Goal: Task Accomplishment & Management: Use online tool/utility

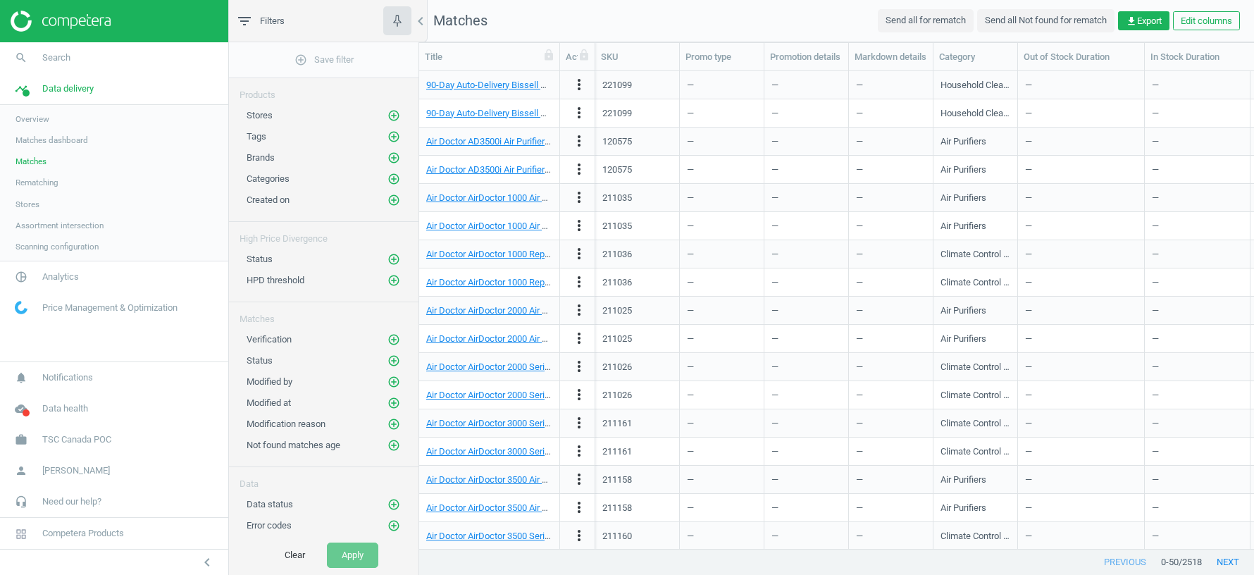
scroll to position [478, 835]
click at [477, 80] on link "90-Day Auto-Delivery Bissell Hard Floor Odour Eliminator Cleaning Formula (4-Pa…" at bounding box center [608, 85] width 365 height 11
click at [394, 154] on icon "add_circle_outline" at bounding box center [393, 157] width 13 height 13
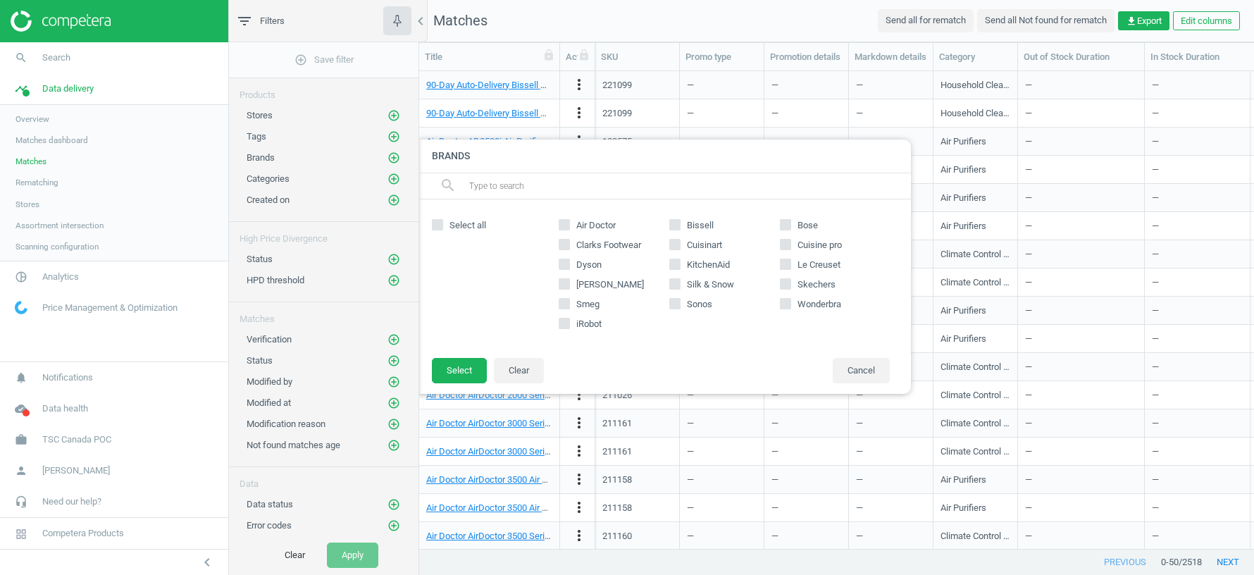
click at [785, 283] on input "Skechers" at bounding box center [785, 283] width 9 height 9
checkbox input "true"
click at [471, 361] on button "Select" at bounding box center [459, 370] width 55 height 25
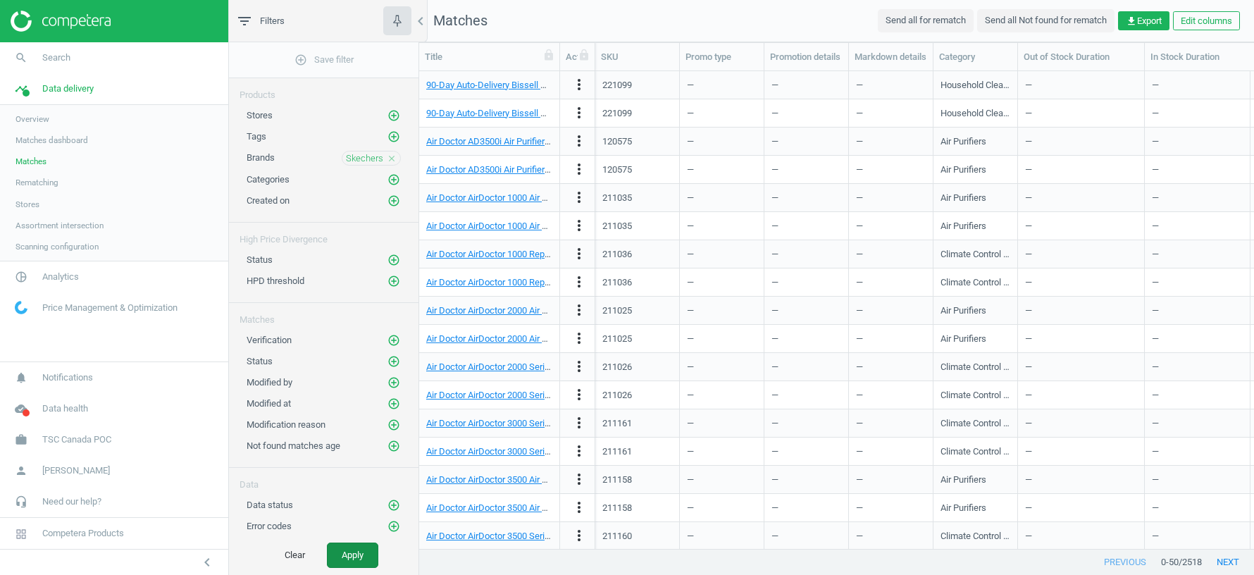
click at [351, 557] on button "Apply" at bounding box center [352, 554] width 51 height 25
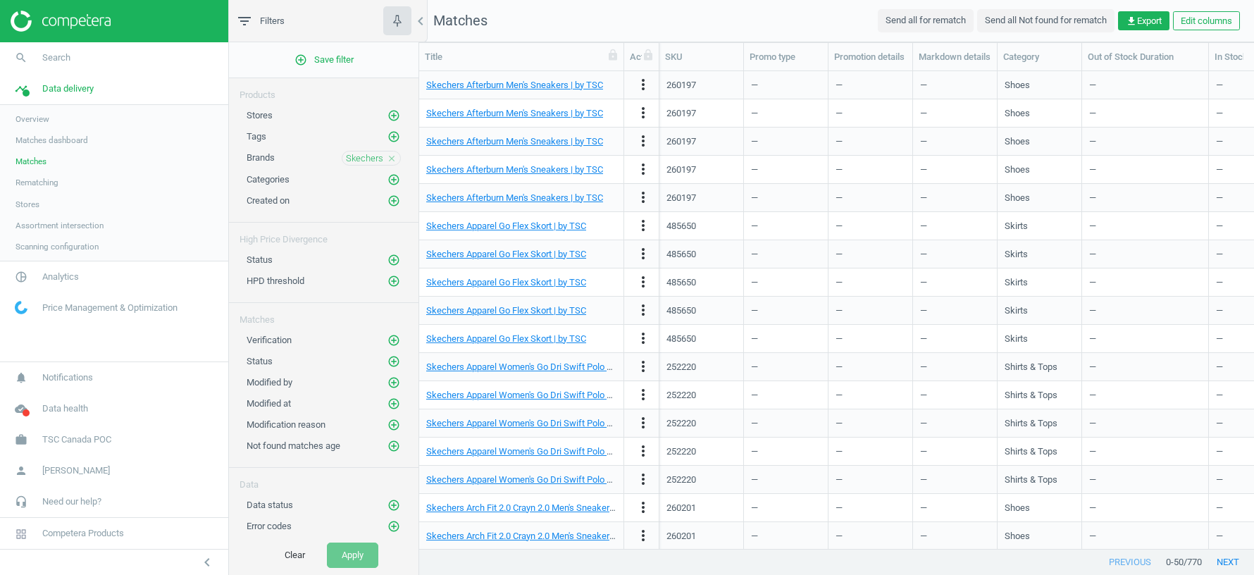
drag, startPoint x: 561, startPoint y: 58, endPoint x: 673, endPoint y: 58, distance: 111.3
click at [631, 58] on div at bounding box center [623, 56] width 14 height 27
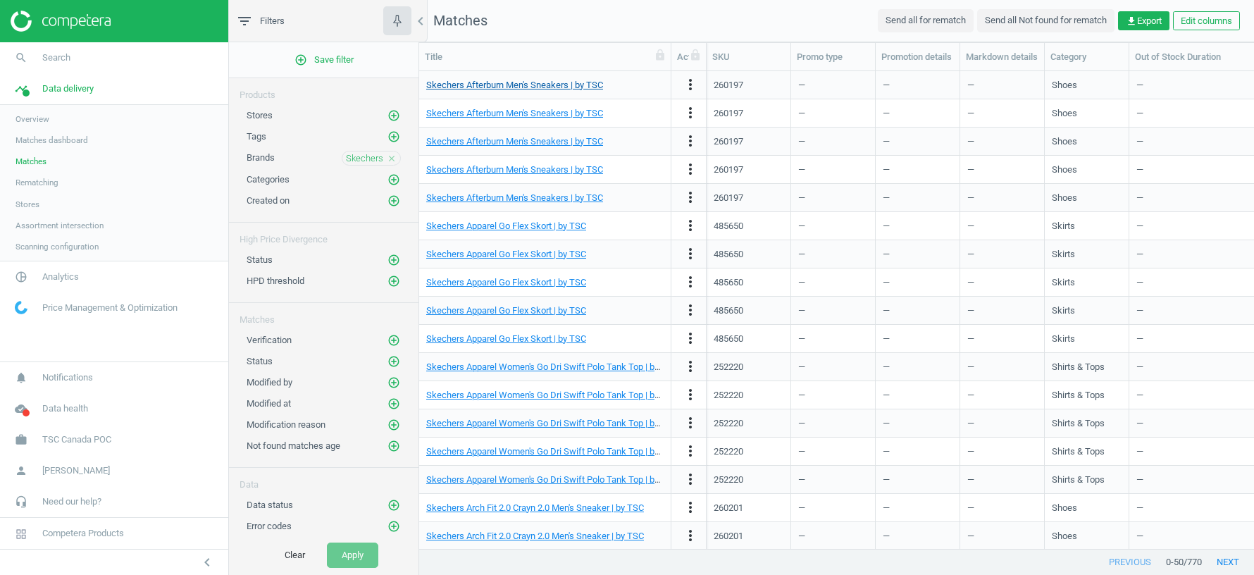
click at [560, 84] on link "Skechers Afterburn Men's Sneakers | by TSC" at bounding box center [514, 85] width 177 height 11
click at [356, 159] on span "Skechers" at bounding box center [364, 158] width 37 height 13
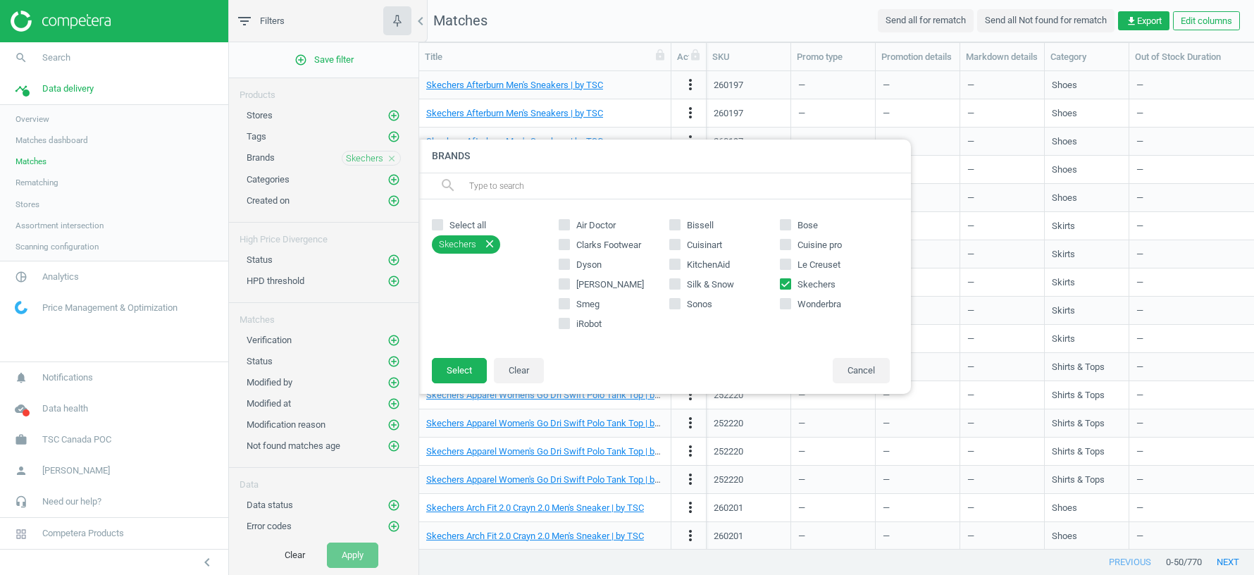
click at [564, 302] on input "Smeg" at bounding box center [564, 303] width 9 height 9
checkbox input "true"
click at [490, 238] on icon "close" at bounding box center [489, 243] width 13 height 13
checkbox input "false"
click at [464, 369] on button "Select" at bounding box center [459, 370] width 55 height 25
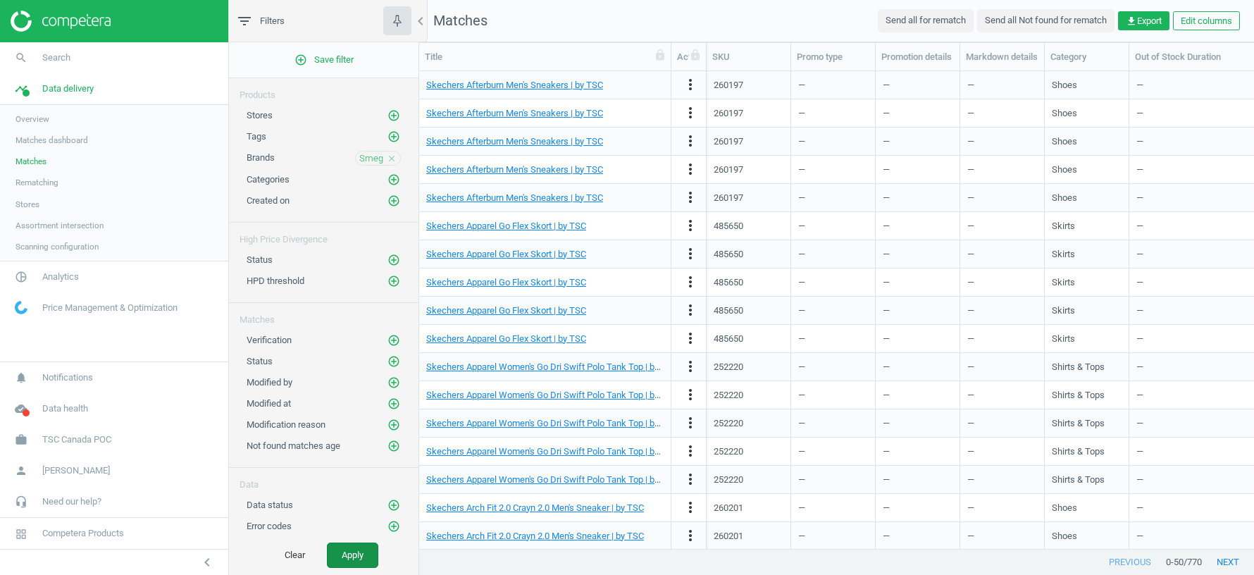
click at [346, 557] on button "Apply" at bounding box center [352, 554] width 51 height 25
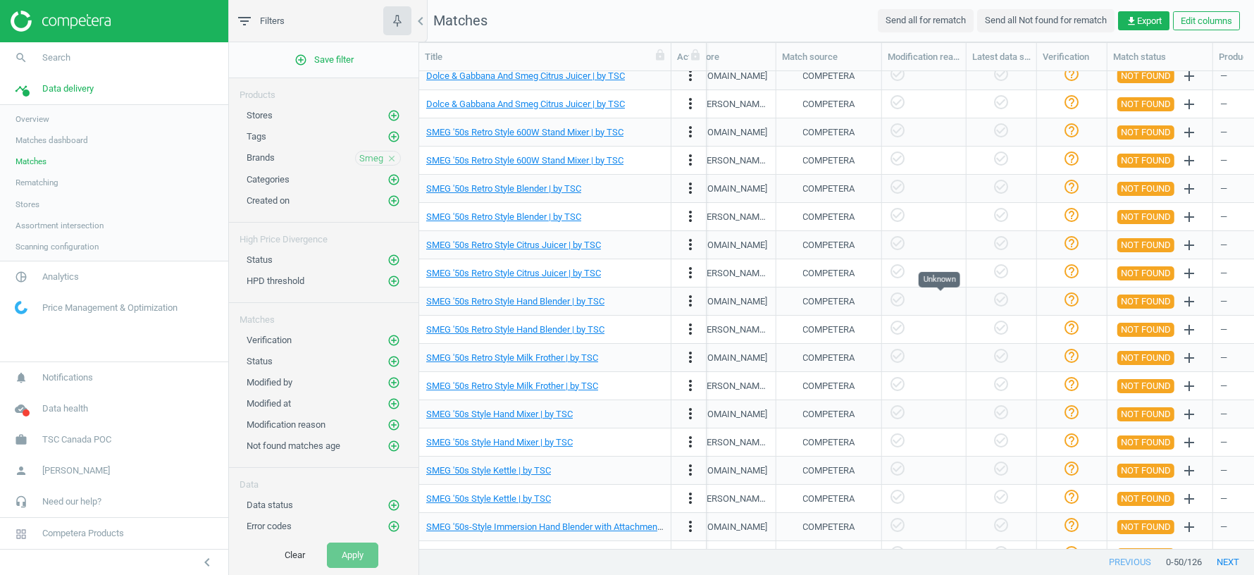
scroll to position [0, 1273]
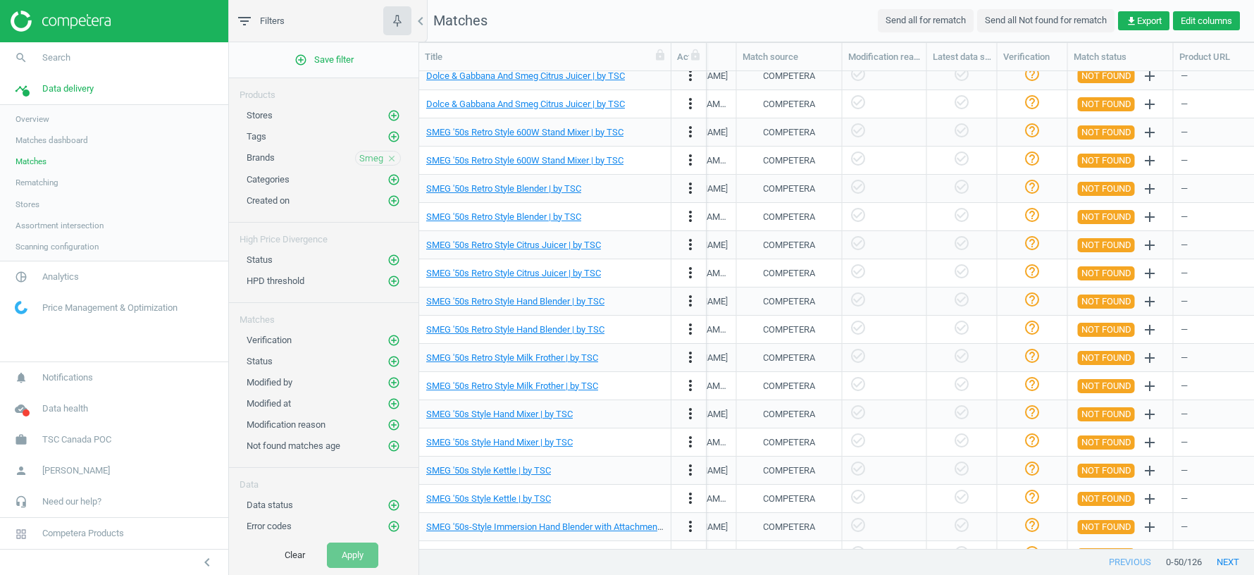
click at [1205, 22] on button "Edit columns" at bounding box center [1206, 21] width 67 height 20
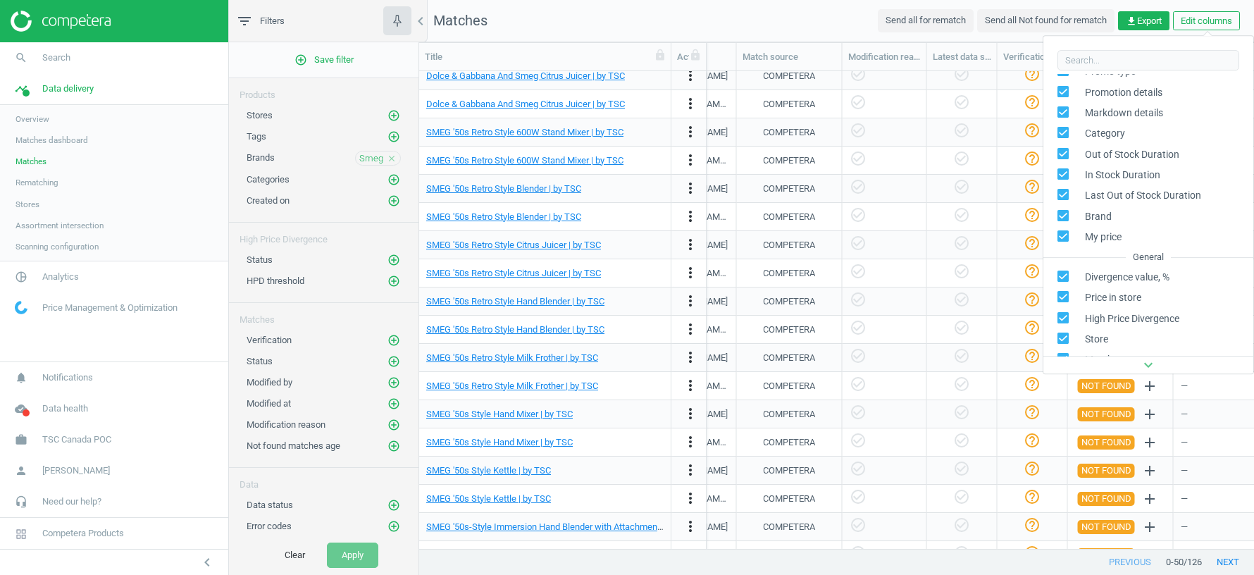
scroll to position [69, 0]
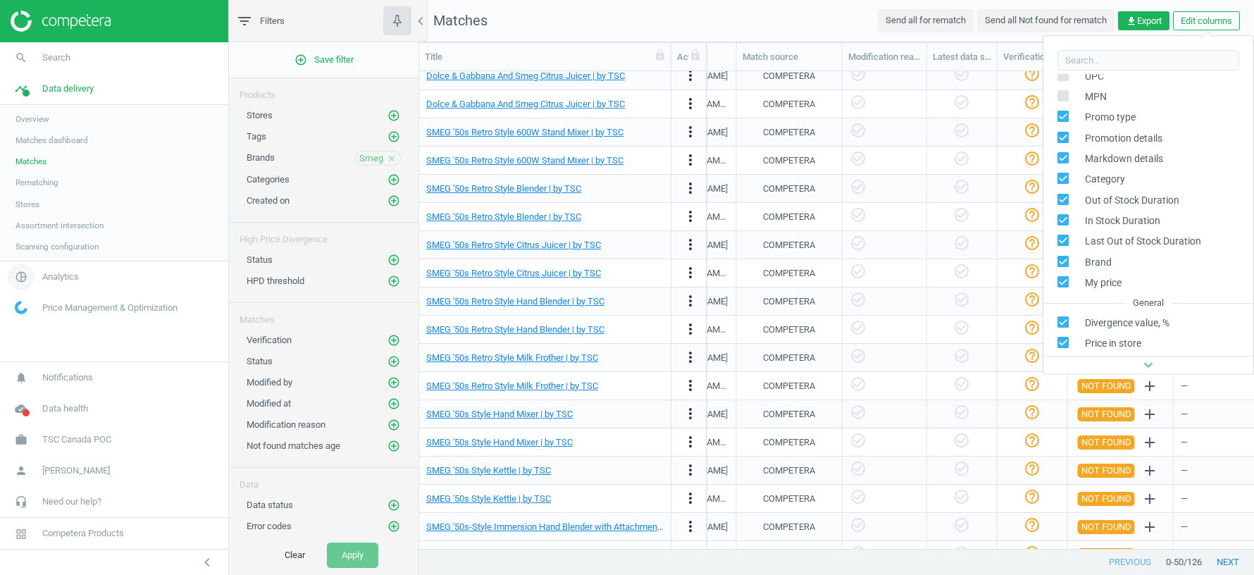
click at [64, 279] on span "Analytics" at bounding box center [60, 277] width 37 height 13
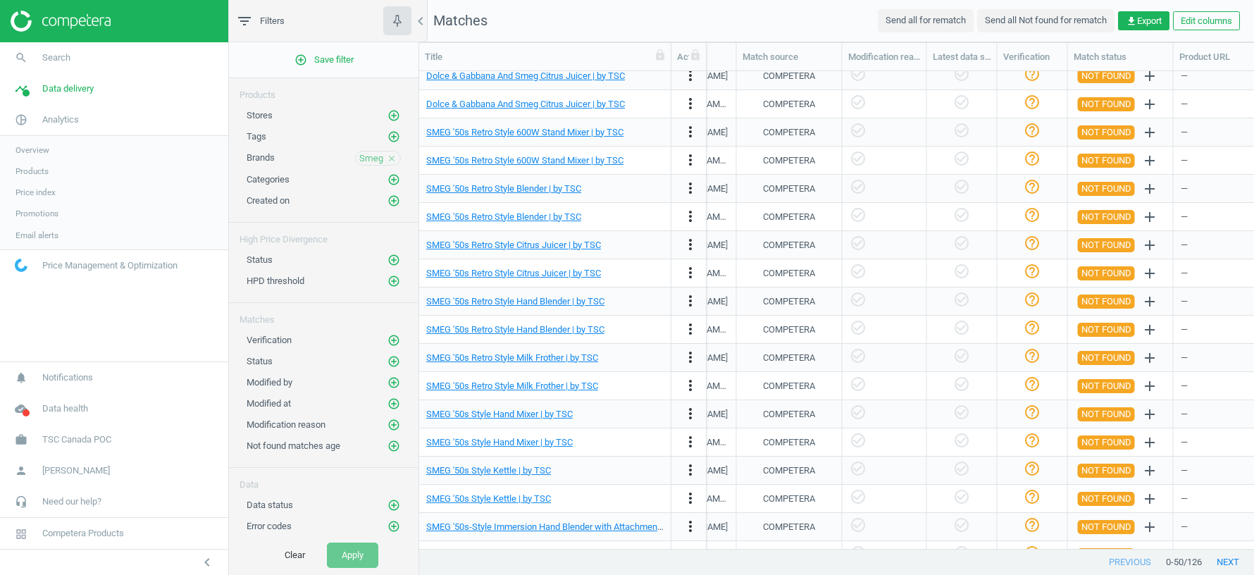
click at [40, 172] on span "Products" at bounding box center [31, 171] width 33 height 11
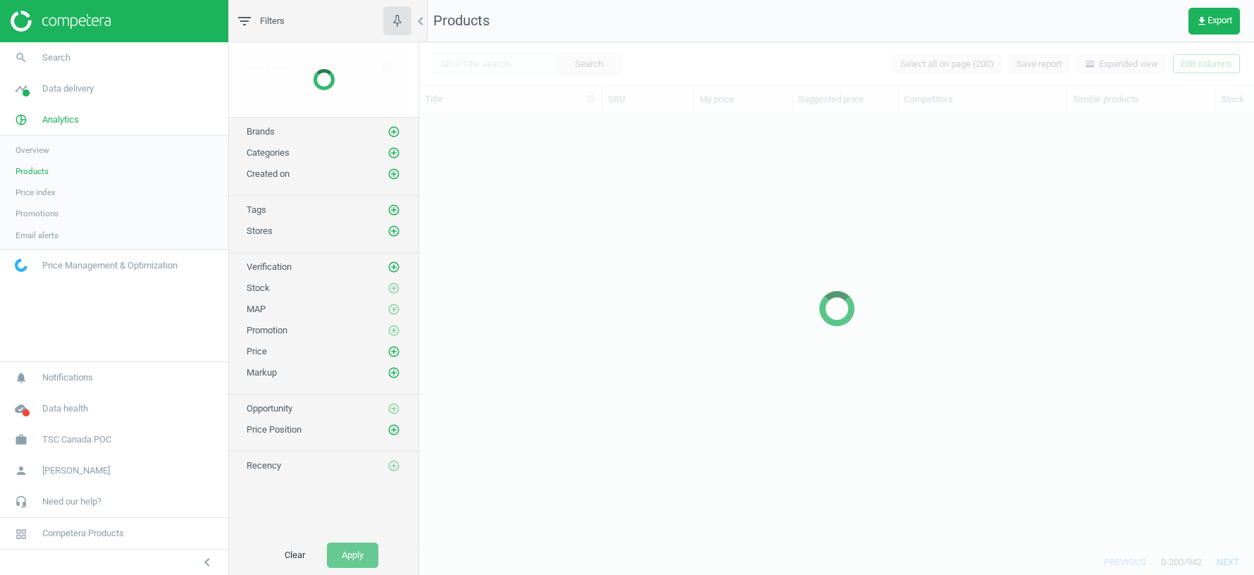
scroll to position [435, 835]
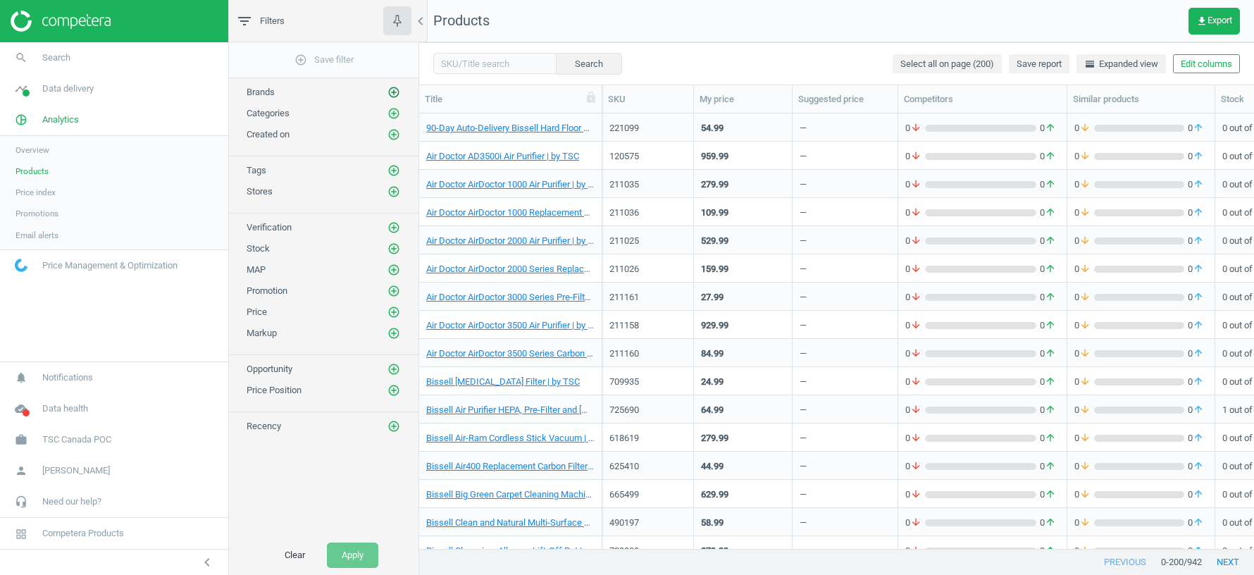
click at [392, 90] on icon "add_circle_outline" at bounding box center [393, 92] width 13 height 13
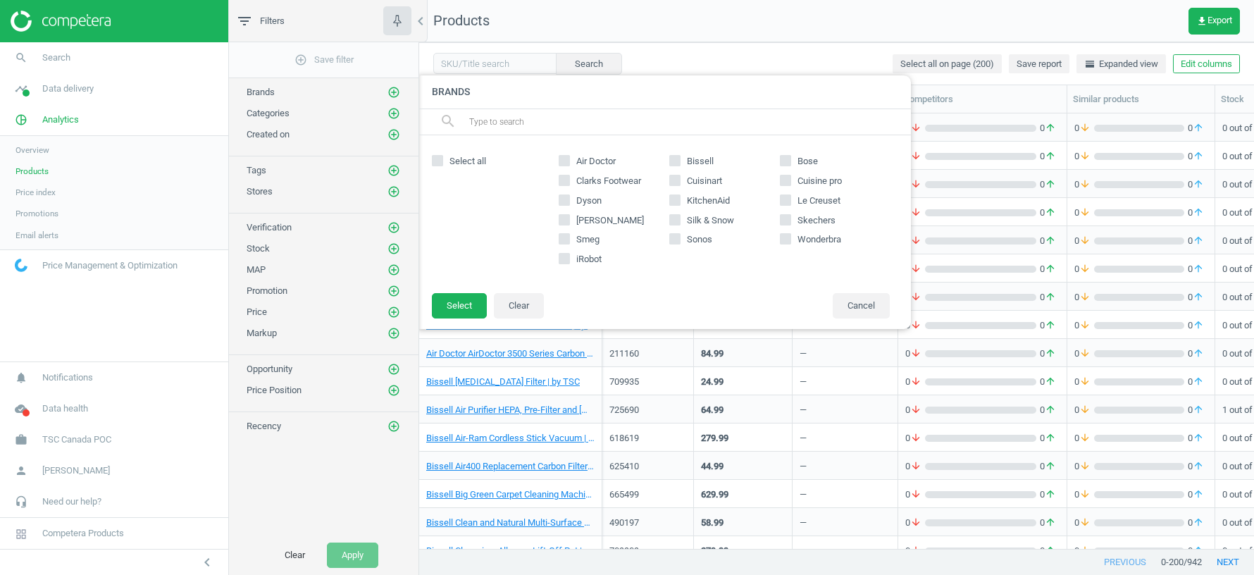
click at [784, 198] on input "Le Creuset" at bounding box center [785, 199] width 9 height 9
checkbox input "true"
click at [468, 307] on button "Select" at bounding box center [459, 305] width 55 height 25
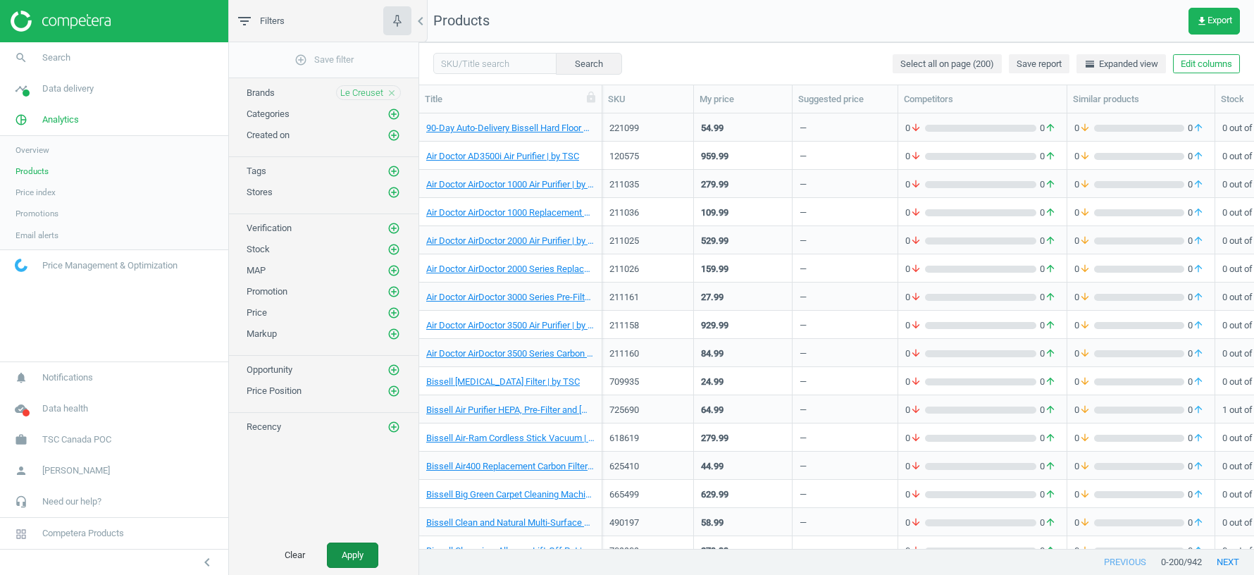
click at [361, 557] on button "Apply" at bounding box center [352, 554] width 51 height 25
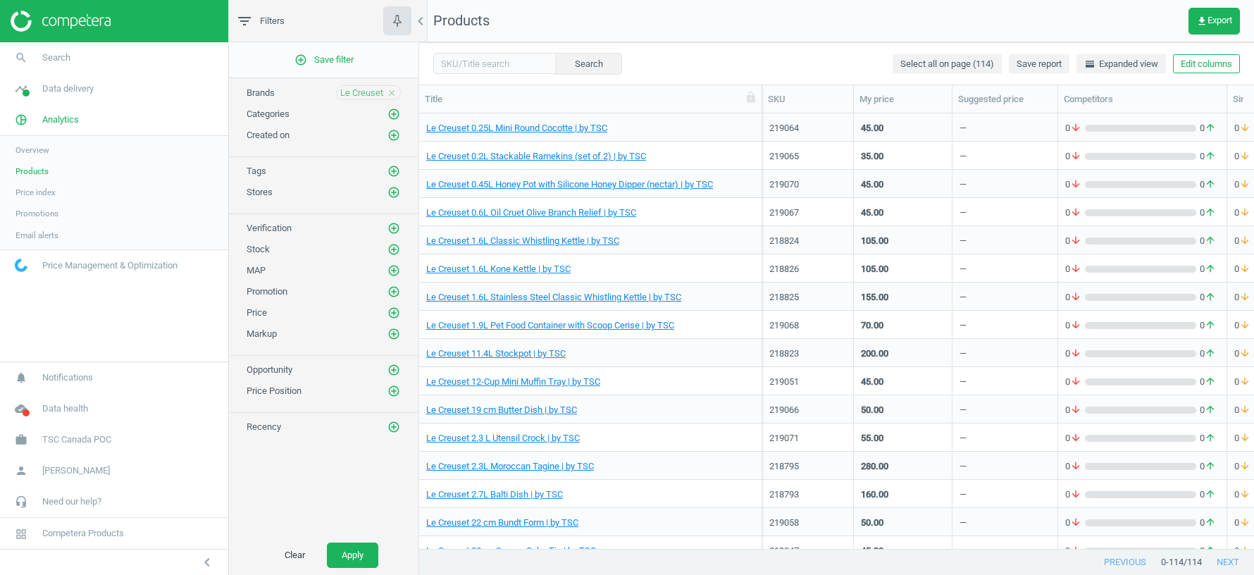
drag, startPoint x: 602, startPoint y: 97, endPoint x: 762, endPoint y: 108, distance: 160.3
click at [762, 108] on div at bounding box center [761, 98] width 14 height 27
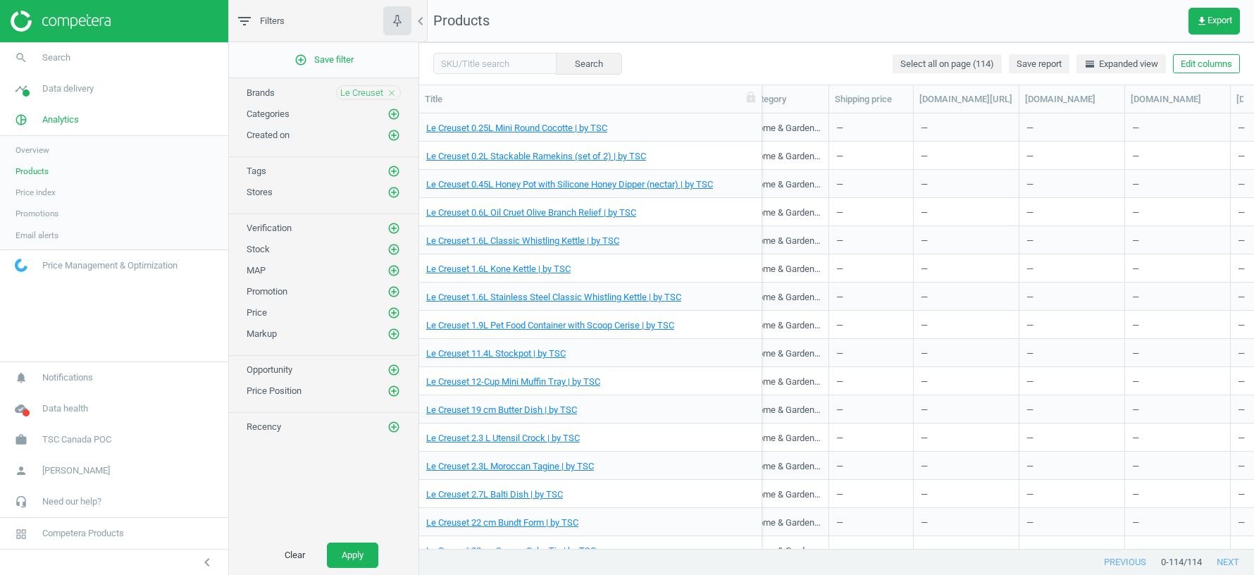
scroll to position [0, 1367]
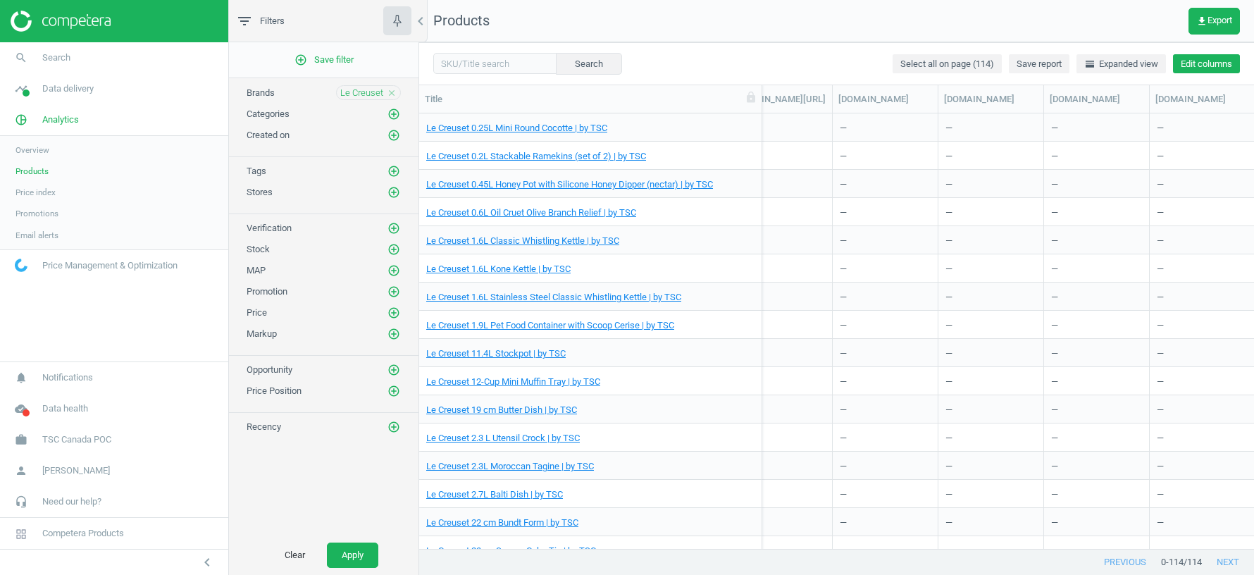
click at [1203, 56] on button "Edit columns" at bounding box center [1206, 64] width 67 height 20
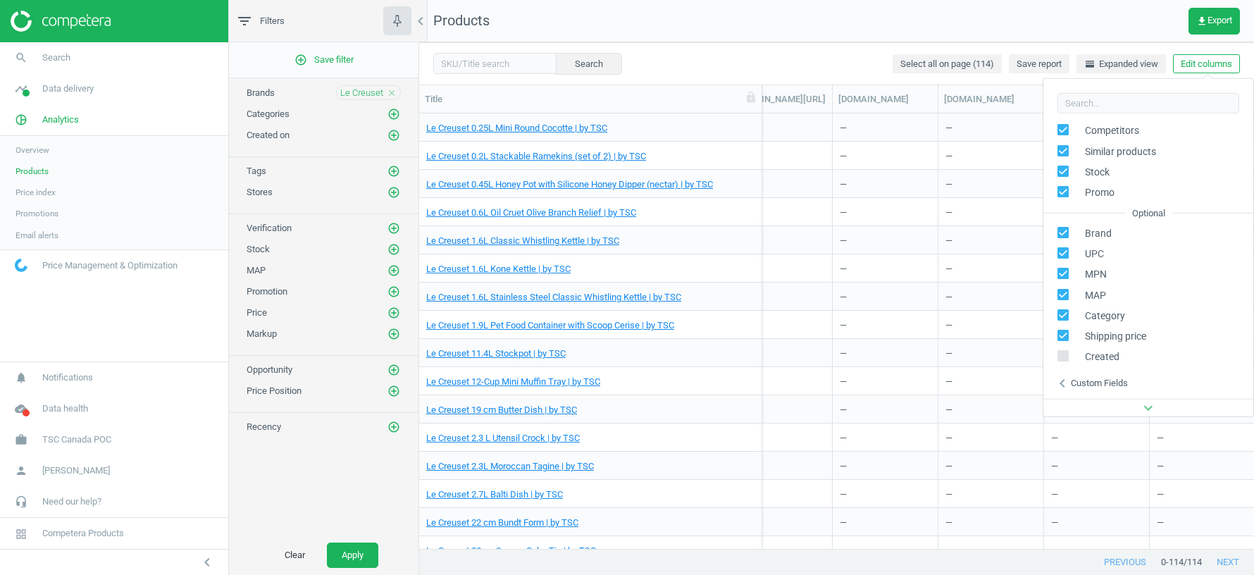
scroll to position [160, 0]
click at [1103, 307] on div "chevron_left Custom fields" at bounding box center [1148, 321] width 210 height 31
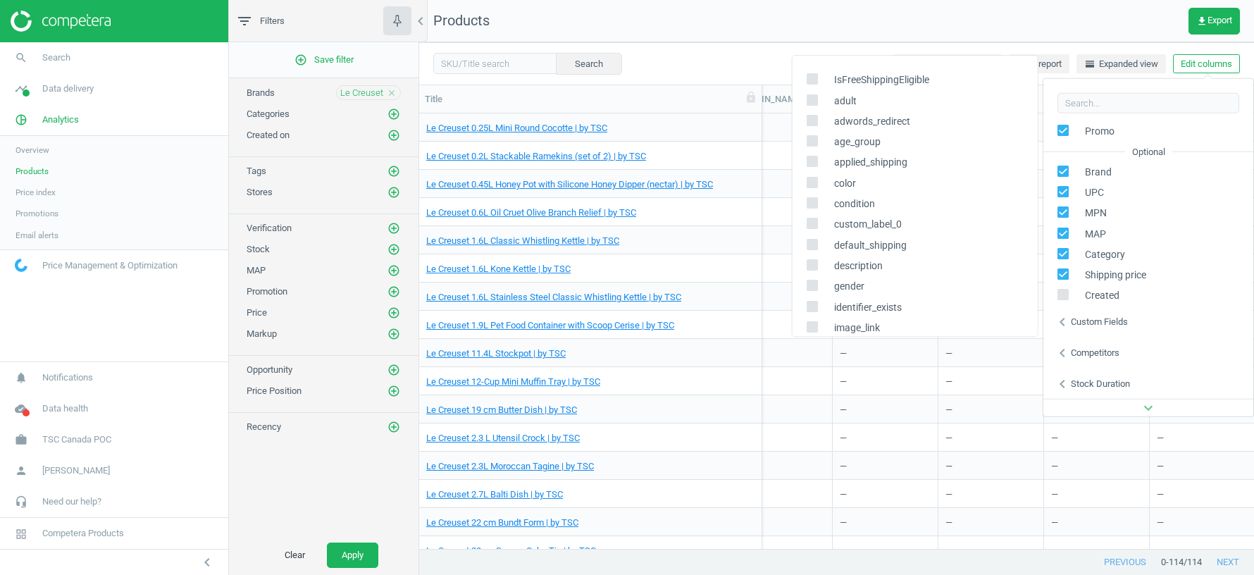
click at [809, 180] on input "checkbox" at bounding box center [811, 182] width 9 height 9
checkbox input "true"
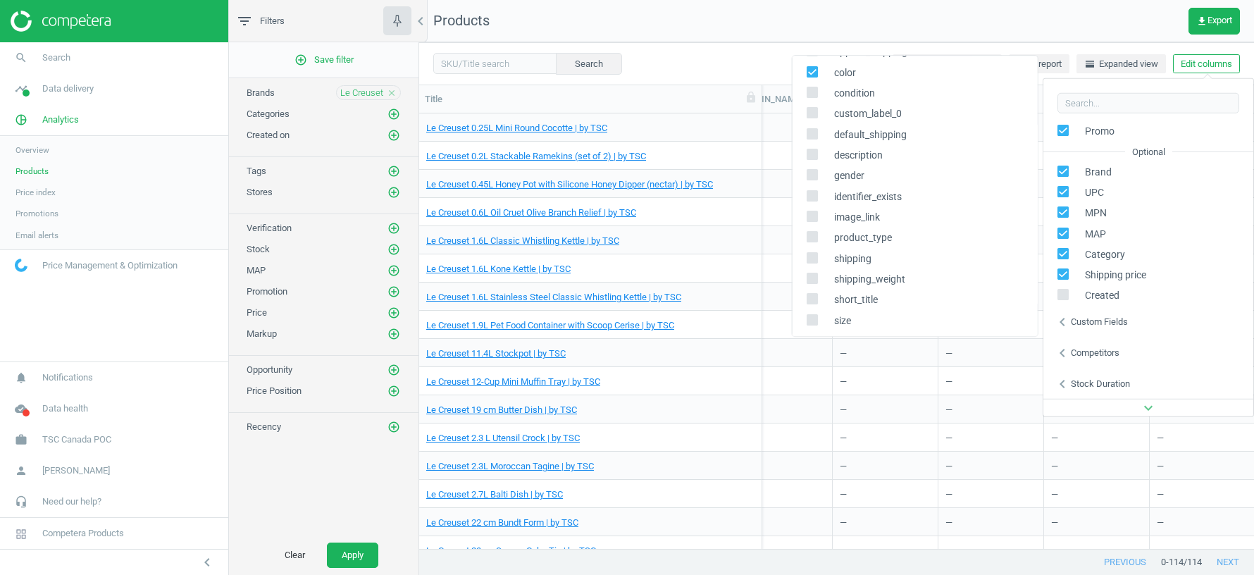
scroll to position [118, 0]
click at [811, 310] on input "checkbox" at bounding box center [811, 311] width 9 height 9
checkbox input "true"
click at [1124, 14] on nav "Products get_app Export" at bounding box center [836, 21] width 835 height 42
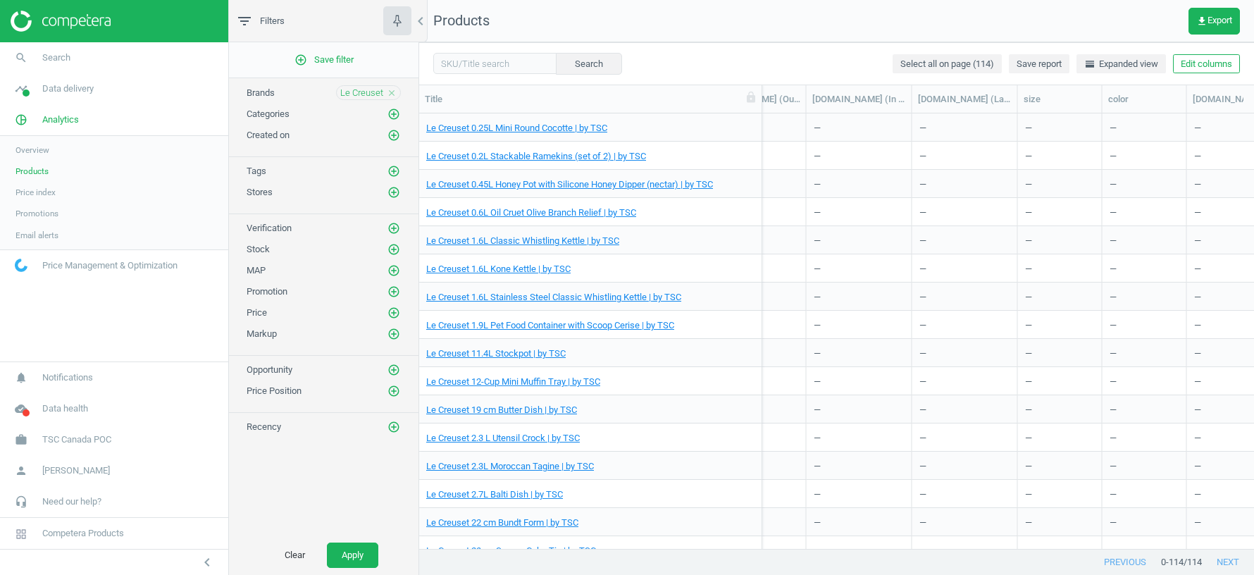
scroll to position [0, 2962]
click at [1214, 60] on button "Edit columns" at bounding box center [1206, 64] width 67 height 20
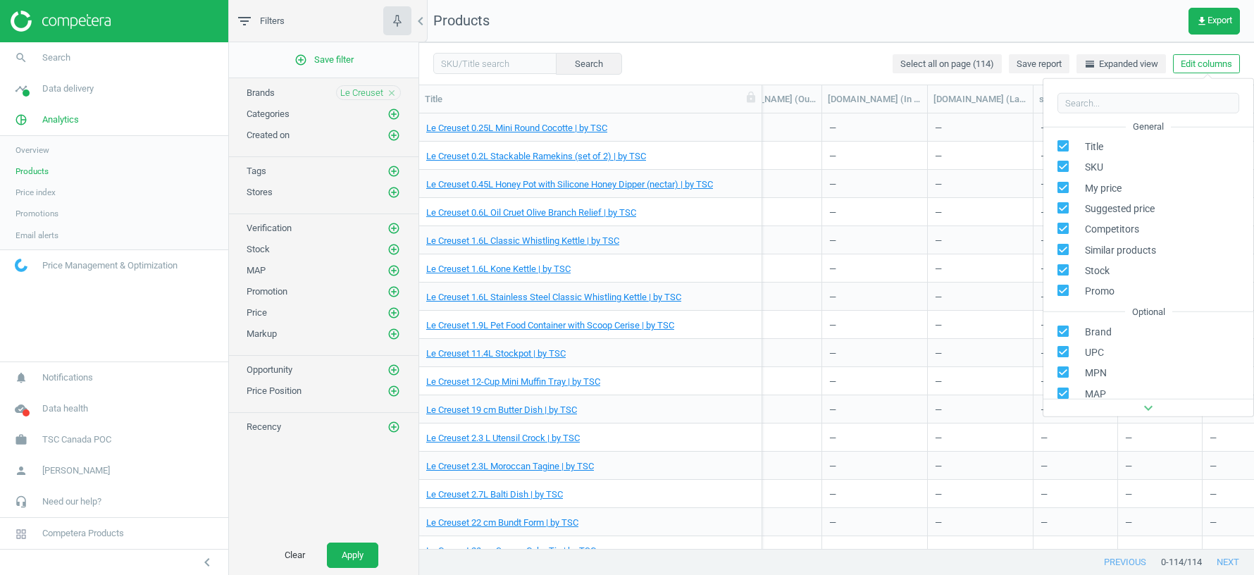
scroll to position [160, 0]
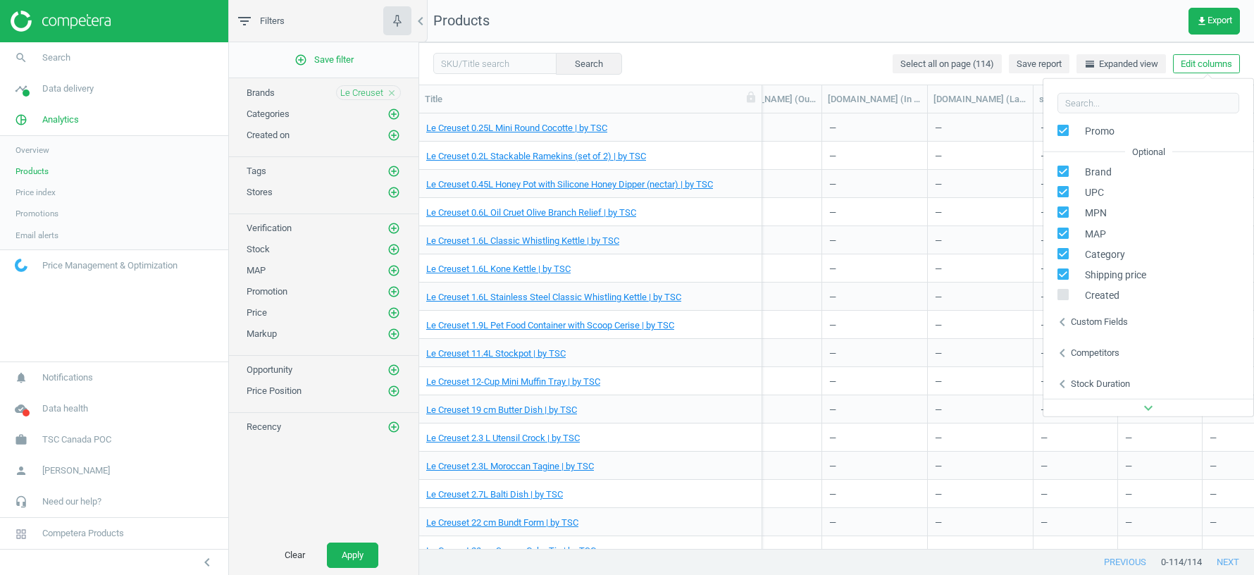
click at [1093, 350] on div "Competitors" at bounding box center [1095, 353] width 49 height 13
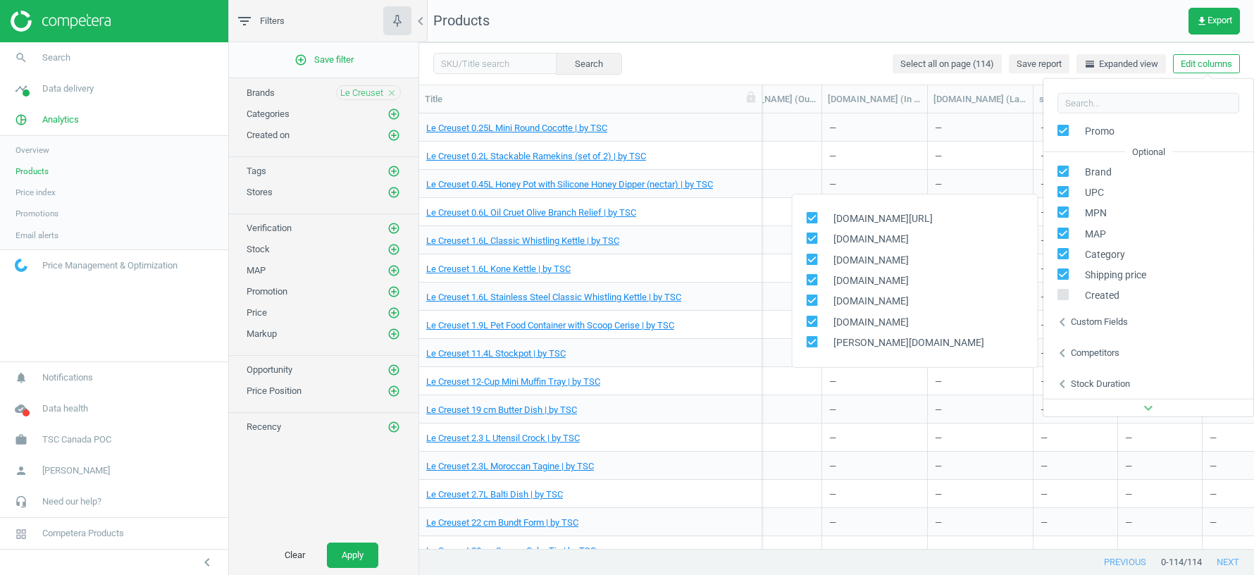
click at [807, 342] on input "checkbox" at bounding box center [811, 341] width 9 height 9
checkbox input "false"
click at [812, 321] on input "checkbox" at bounding box center [811, 320] width 9 height 9
checkbox input "false"
click at [812, 301] on input "checkbox" at bounding box center [811, 300] width 9 height 9
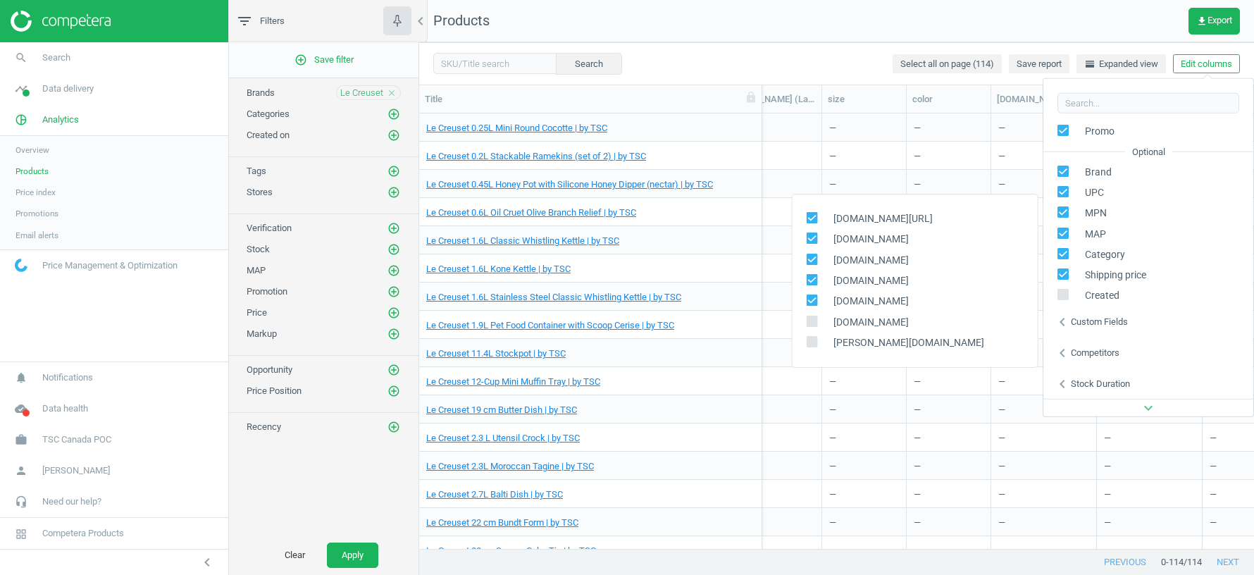
checkbox input "false"
click at [814, 275] on input "checkbox" at bounding box center [811, 279] width 9 height 9
checkbox input "false"
click at [813, 257] on input "checkbox" at bounding box center [811, 258] width 9 height 9
checkbox input "false"
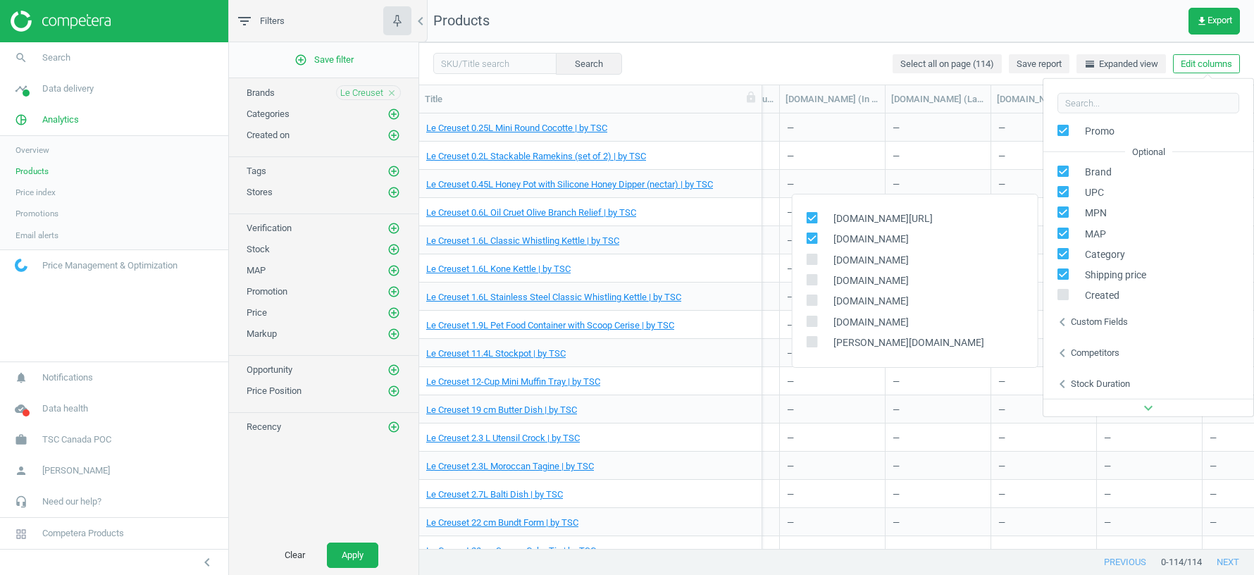
click at [813, 232] on div "[DOMAIN_NAME]" at bounding box center [914, 239] width 245 height 20
click at [812, 213] on input "checkbox" at bounding box center [811, 217] width 9 height 9
checkbox input "false"
click at [813, 234] on input "checkbox" at bounding box center [811, 238] width 9 height 9
checkbox input "false"
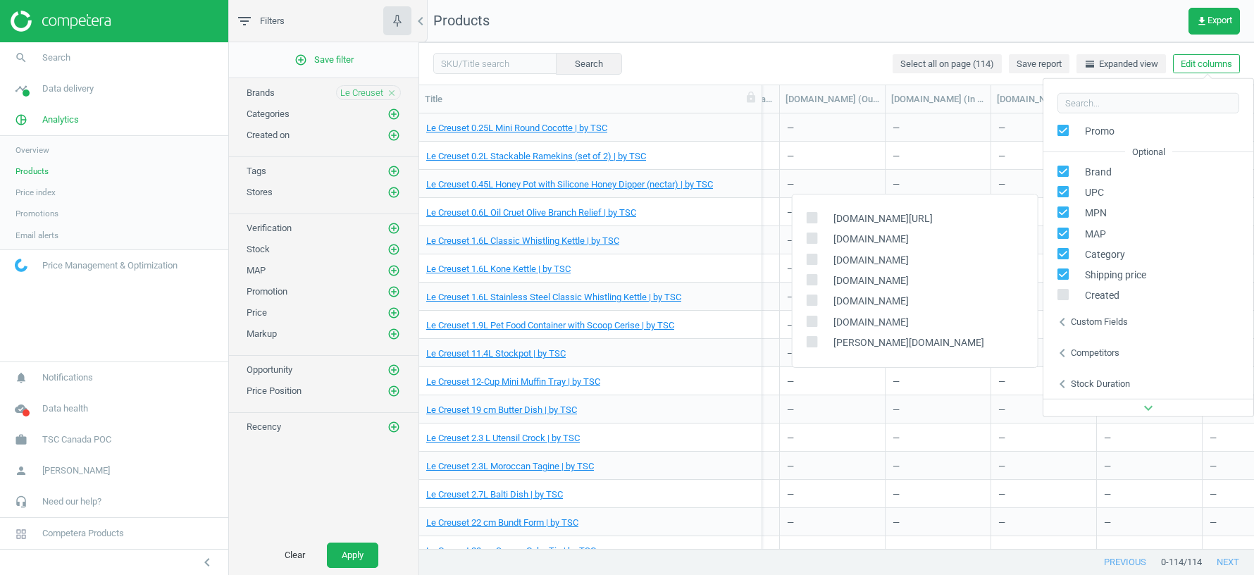
click at [1128, 17] on nav "Products get_app Export" at bounding box center [836, 21] width 835 height 42
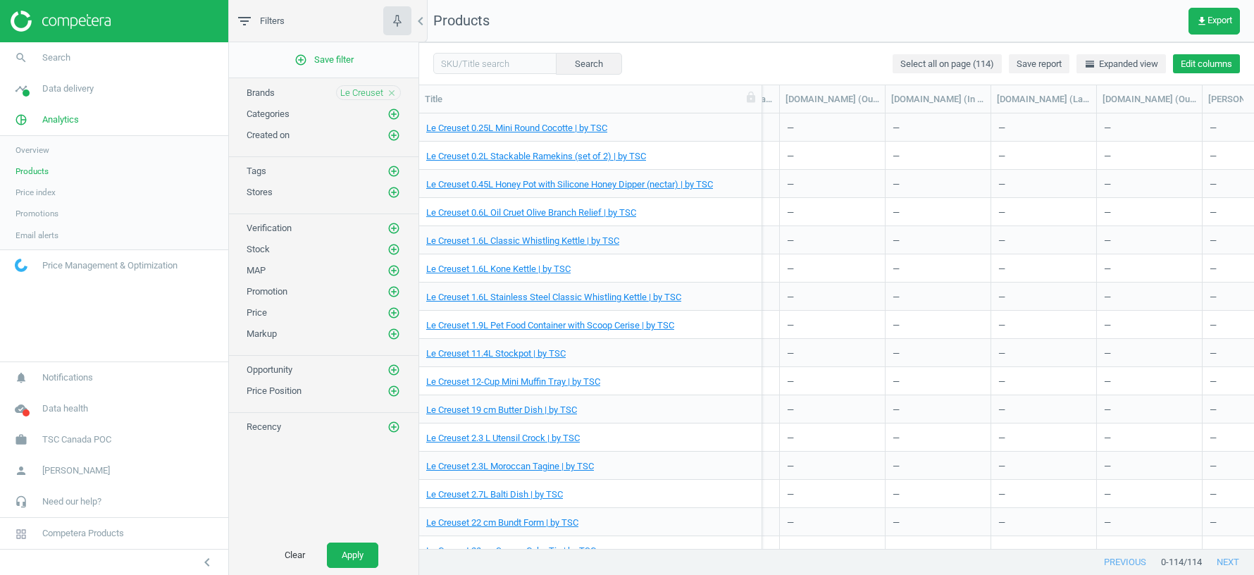
click at [1203, 68] on button "Edit columns" at bounding box center [1206, 64] width 67 height 20
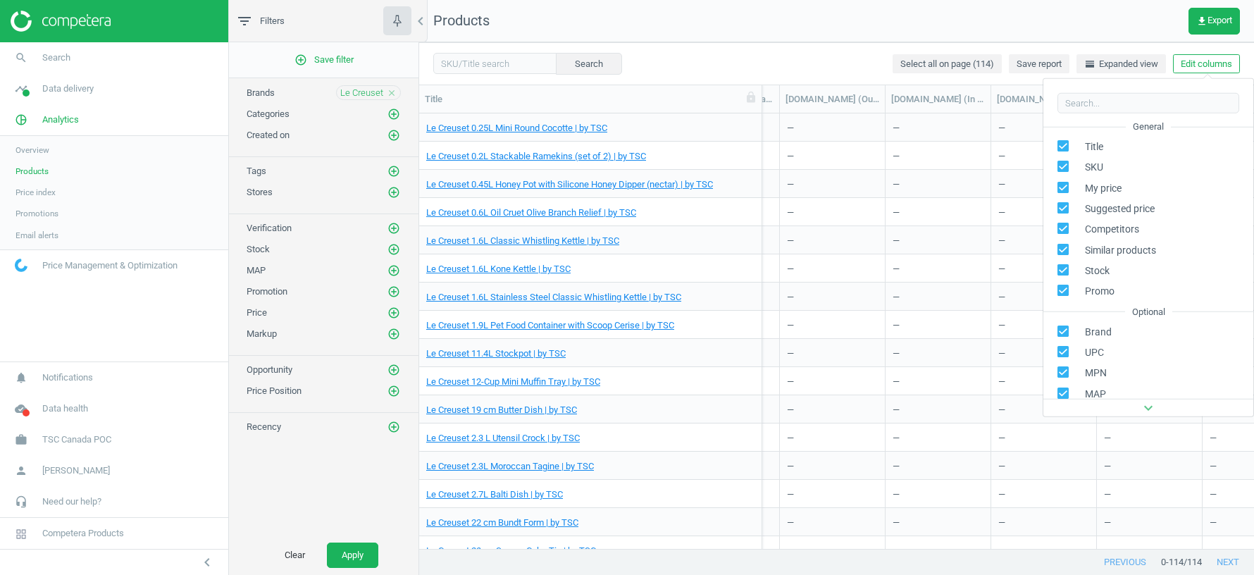
click at [1063, 264] on icon at bounding box center [1062, 269] width 11 height 11
click at [1063, 265] on input "checkbox" at bounding box center [1063, 269] width 9 height 9
checkbox input "false"
click at [1064, 290] on input "checkbox" at bounding box center [1063, 290] width 9 height 9
checkbox input "false"
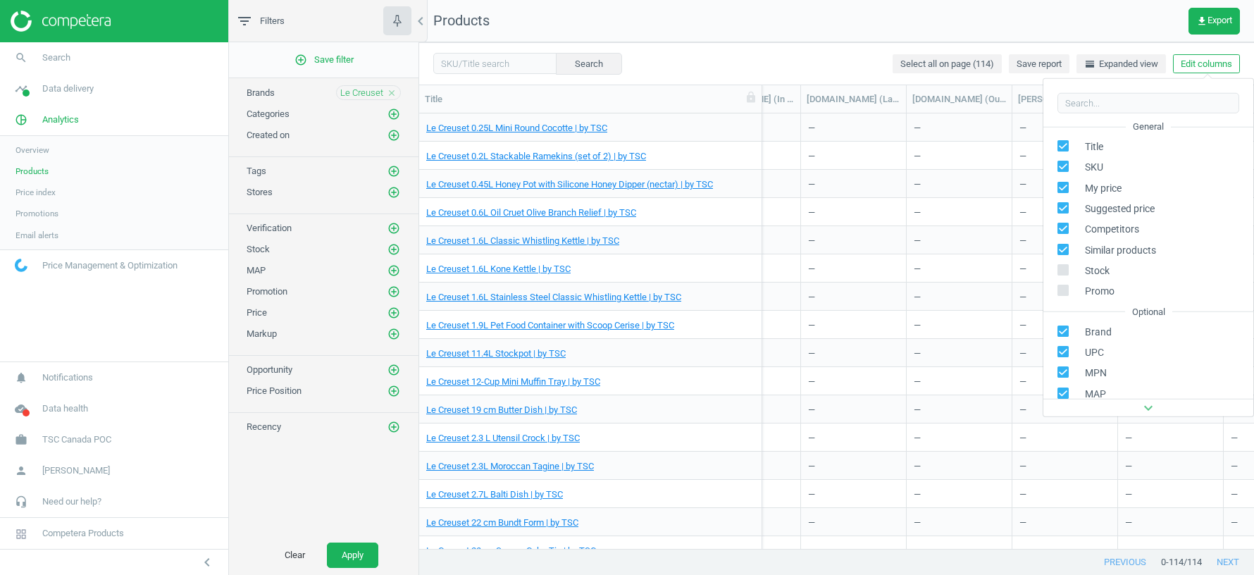
click at [1066, 208] on input "checkbox" at bounding box center [1063, 207] width 9 height 9
checkbox input "false"
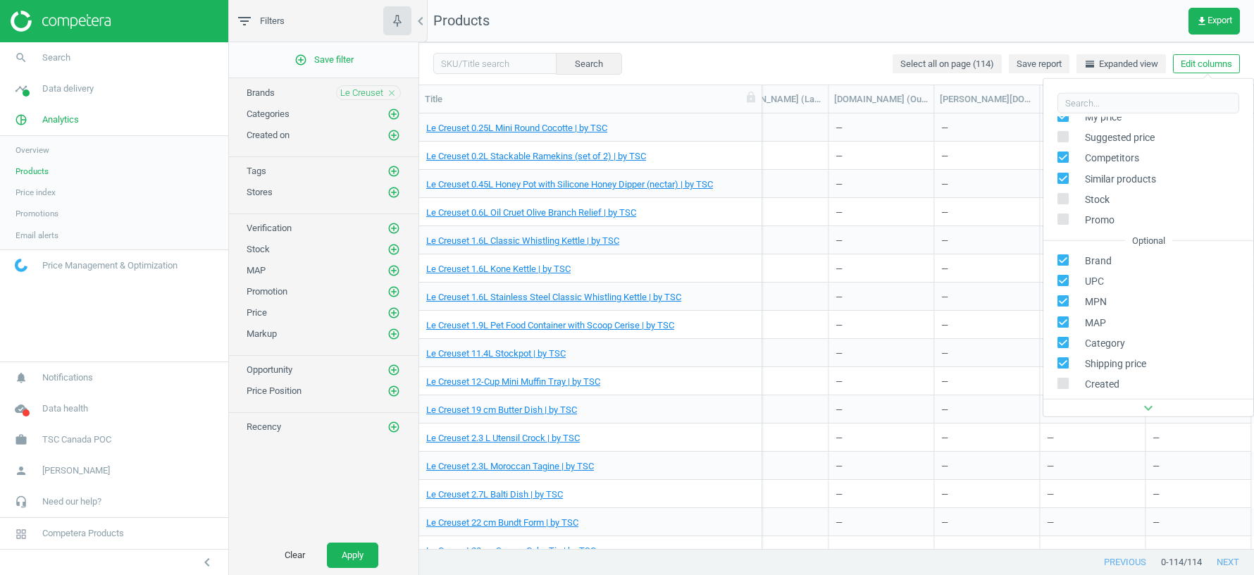
scroll to position [75, 0]
click at [1060, 316] on input "checkbox" at bounding box center [1063, 317] width 9 height 9
checkbox input "false"
click at [1062, 298] on input "checkbox" at bounding box center [1063, 296] width 9 height 9
checkbox input "false"
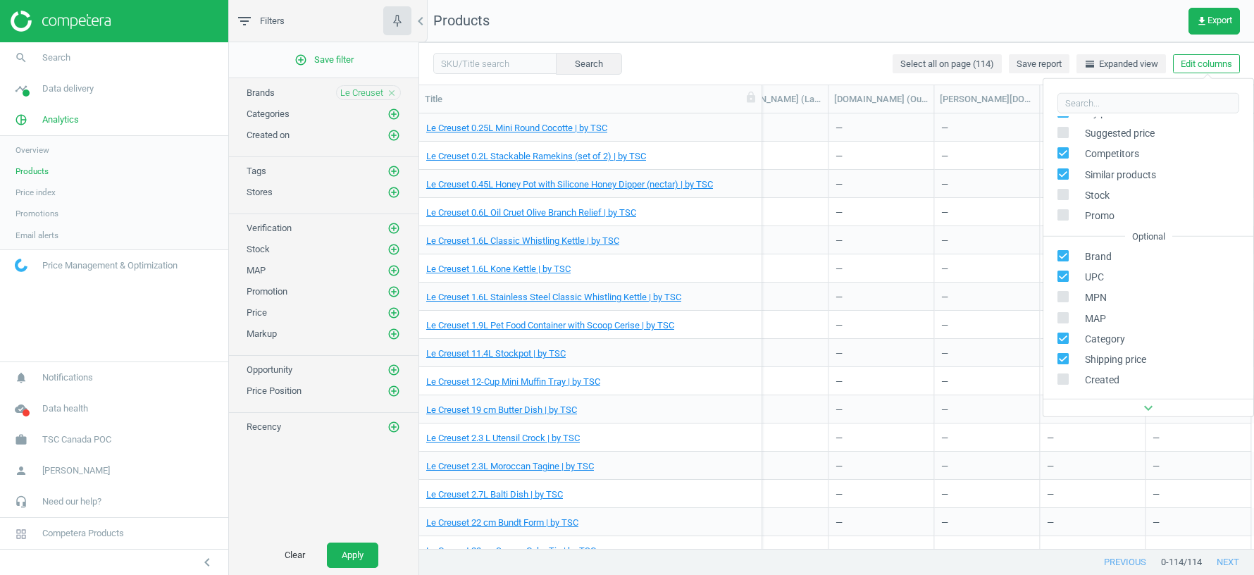
click at [1063, 279] on input "checkbox" at bounding box center [1063, 275] width 9 height 9
checkbox input "false"
click at [1062, 360] on input "checkbox" at bounding box center [1063, 358] width 9 height 9
checkbox input "false"
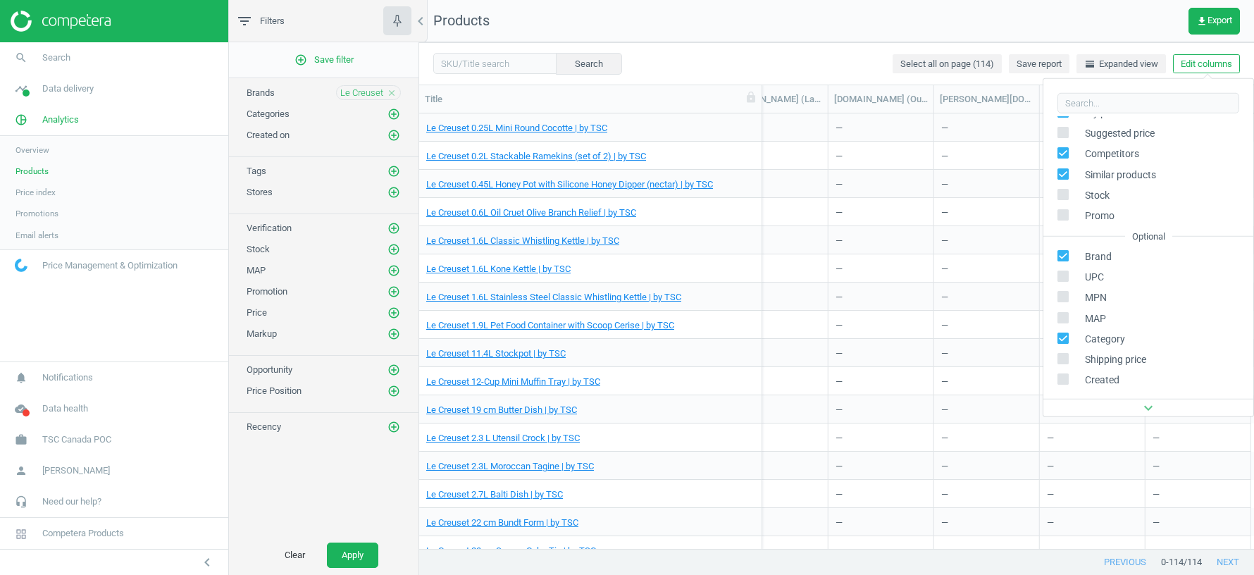
scroll to position [0, 2576]
click at [1063, 338] on input "checkbox" at bounding box center [1063, 337] width 9 height 9
checkbox input "false"
click at [1093, 2] on nav "Products get_app Export" at bounding box center [836, 21] width 835 height 42
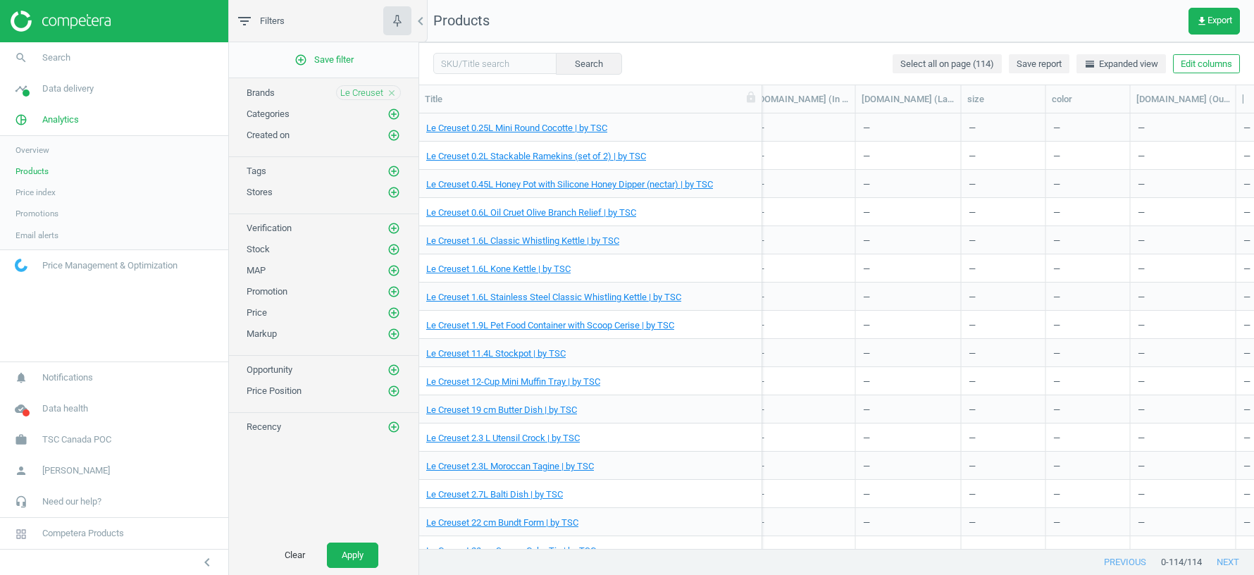
scroll to position [0, 1464]
click at [1199, 72] on button "Edit columns" at bounding box center [1206, 64] width 67 height 20
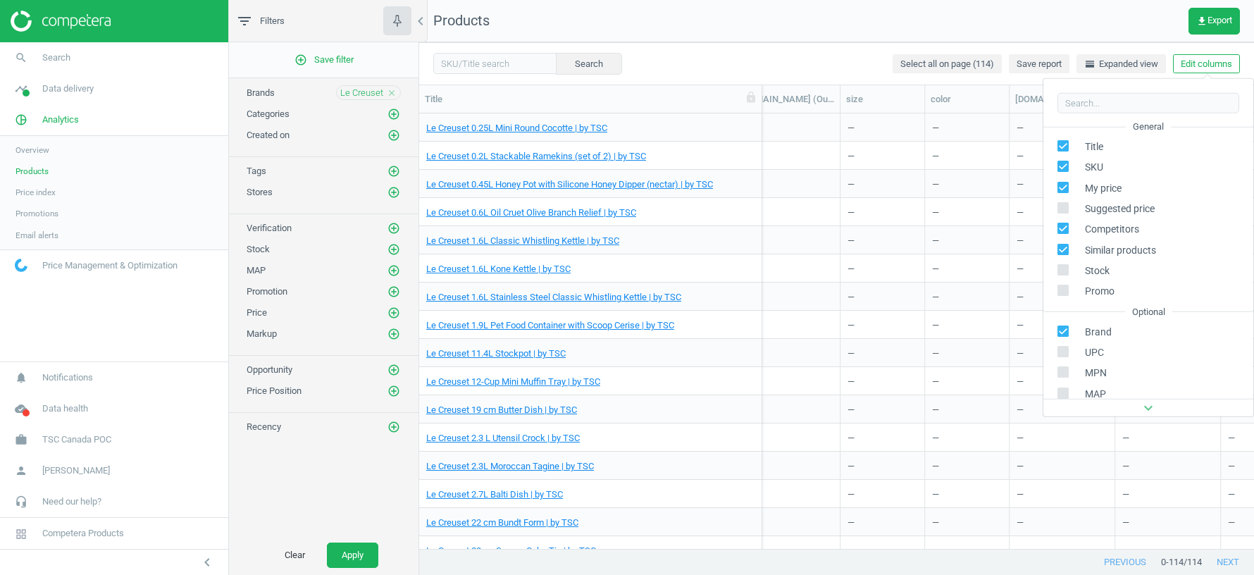
scroll to position [160, 0]
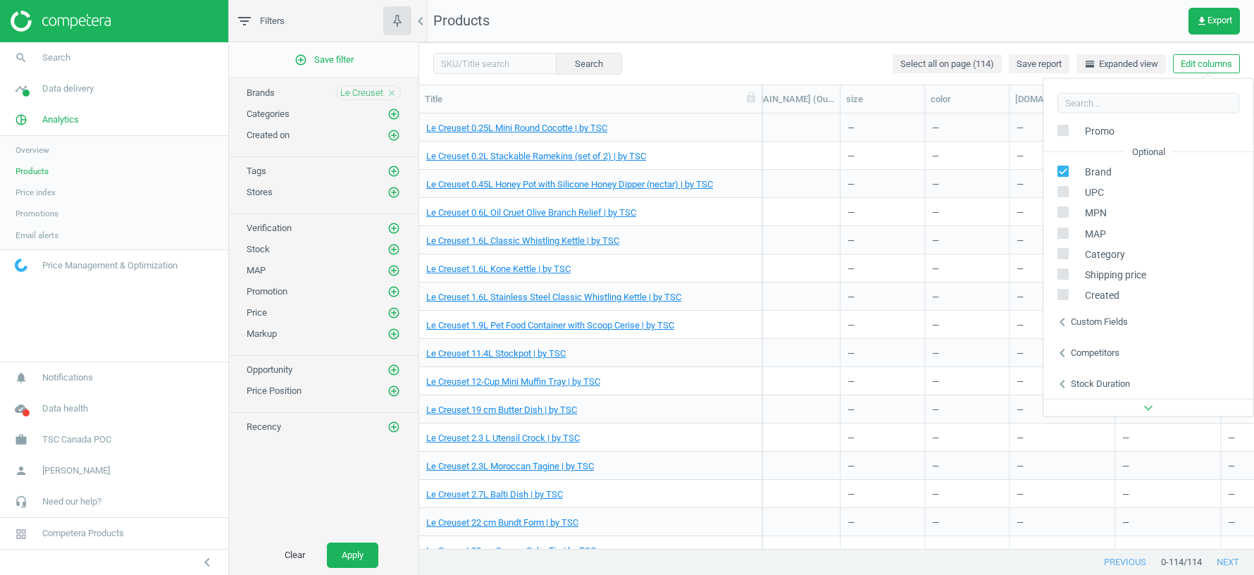
click at [1111, 383] on div "Stock duration" at bounding box center [1100, 384] width 59 height 13
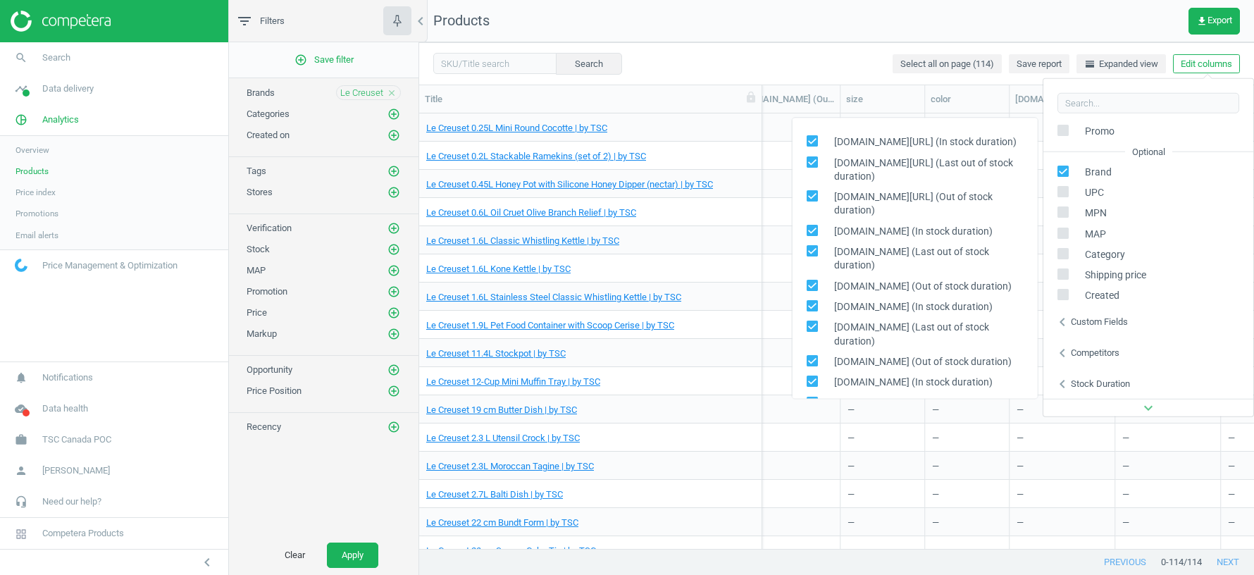
click at [811, 142] on input "checkbox" at bounding box center [811, 141] width 9 height 9
checkbox input "false"
click at [811, 161] on input "checkbox" at bounding box center [811, 161] width 9 height 9
checkbox input "false"
click at [813, 197] on input "checkbox" at bounding box center [811, 196] width 9 height 9
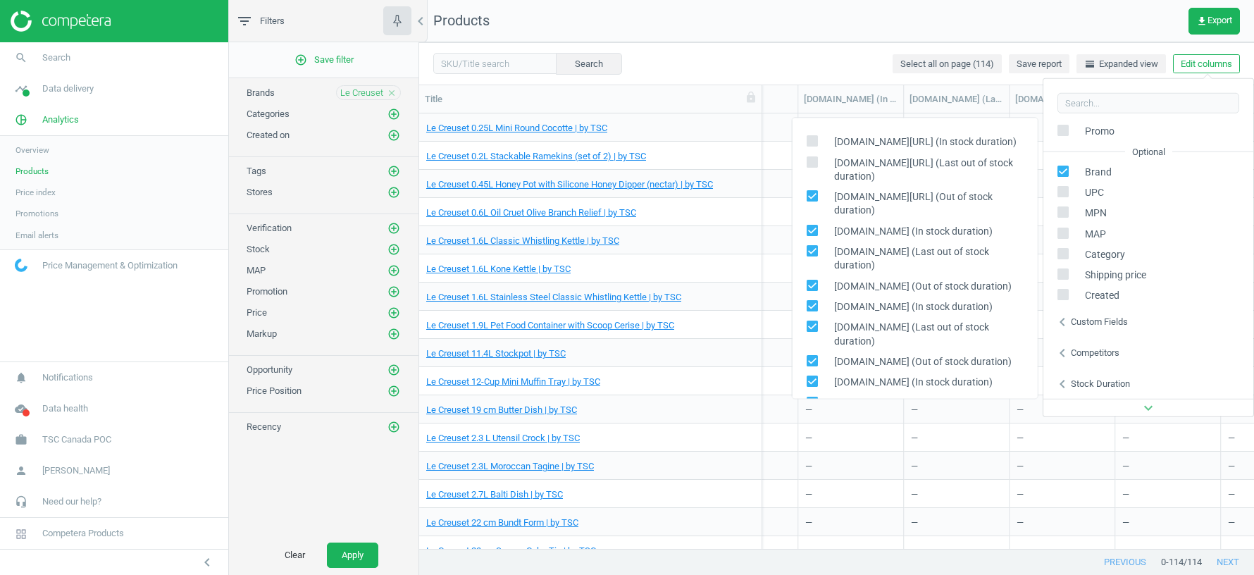
checkbox input "false"
click at [813, 228] on input "checkbox" at bounding box center [811, 230] width 9 height 9
checkbox input "false"
click at [811, 258] on label at bounding box center [816, 258] width 20 height 27
click at [811, 256] on input "checkbox" at bounding box center [811, 251] width 9 height 9
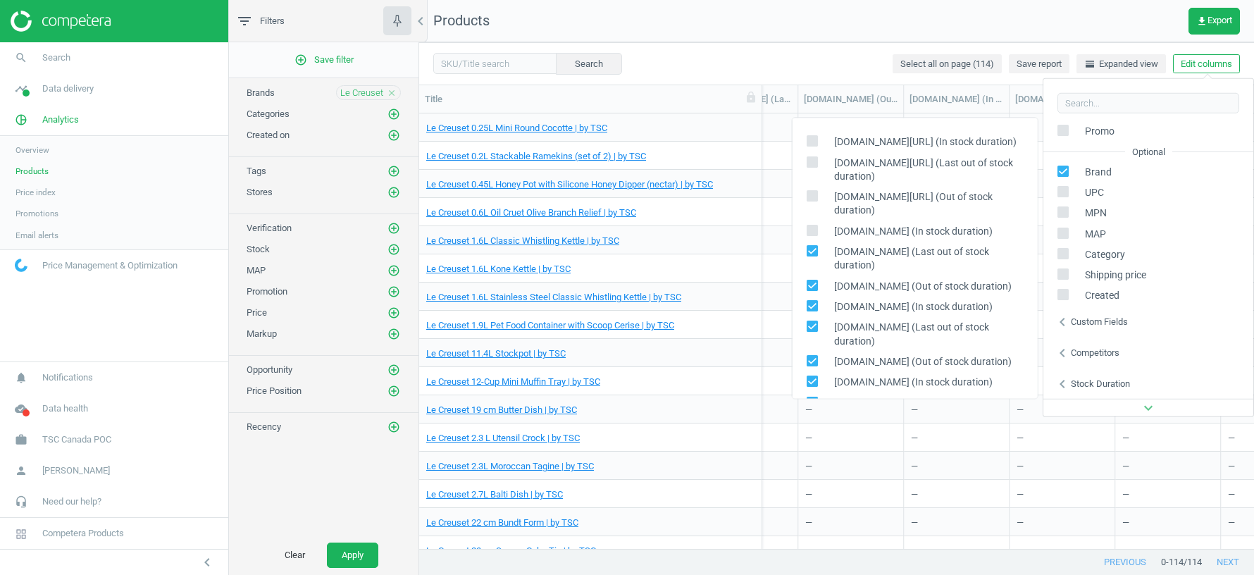
checkbox input "false"
click at [811, 279] on div "[DOMAIN_NAME] (Out of stock duration)" at bounding box center [914, 286] width 245 height 20
click at [812, 302] on input "checkbox" at bounding box center [811, 306] width 9 height 9
checkbox input "false"
click at [812, 281] on input "checkbox" at bounding box center [811, 285] width 9 height 9
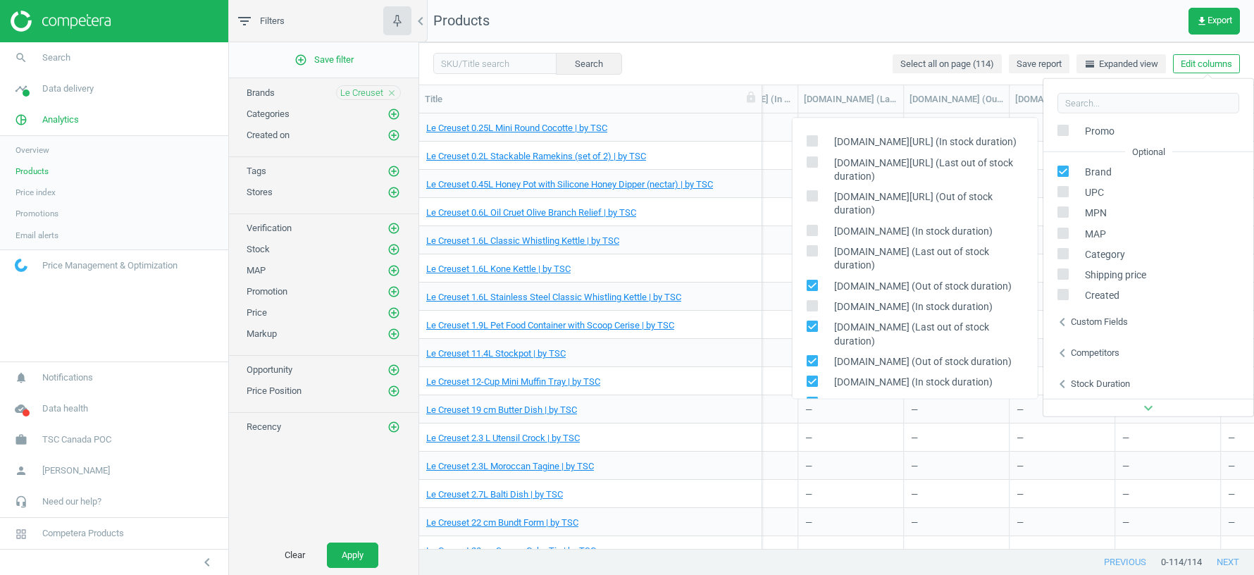
checkbox input "false"
click at [812, 322] on input "checkbox" at bounding box center [811, 326] width 9 height 9
checkbox input "false"
click at [809, 356] on input "checkbox" at bounding box center [811, 360] width 9 height 9
checkbox input "false"
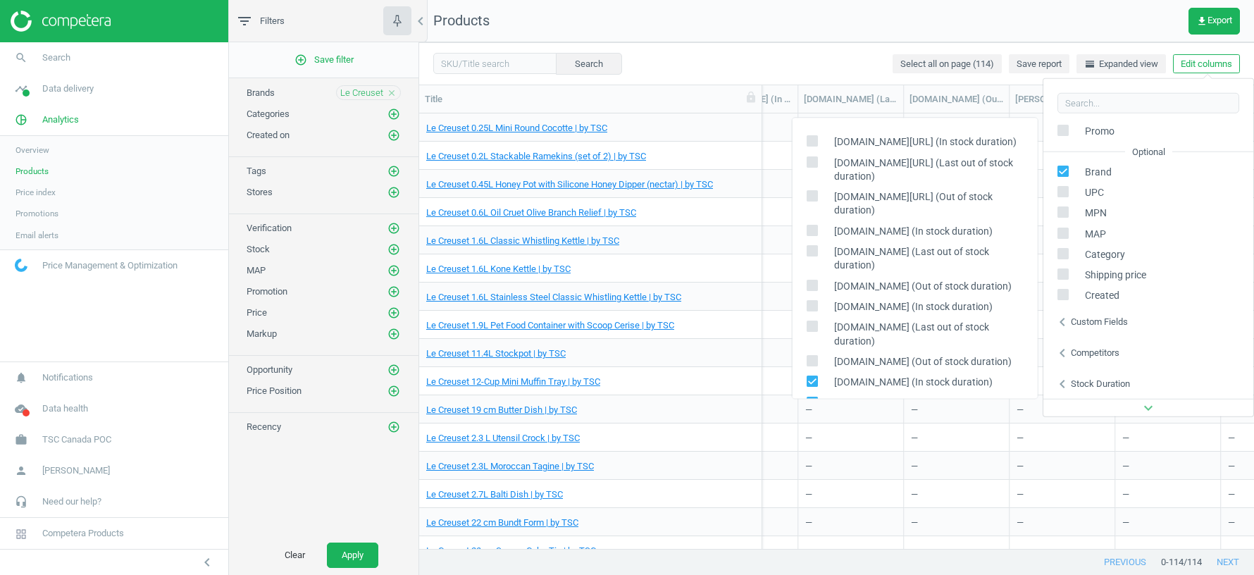
click at [814, 377] on input "checkbox" at bounding box center [811, 381] width 9 height 9
checkbox input "false"
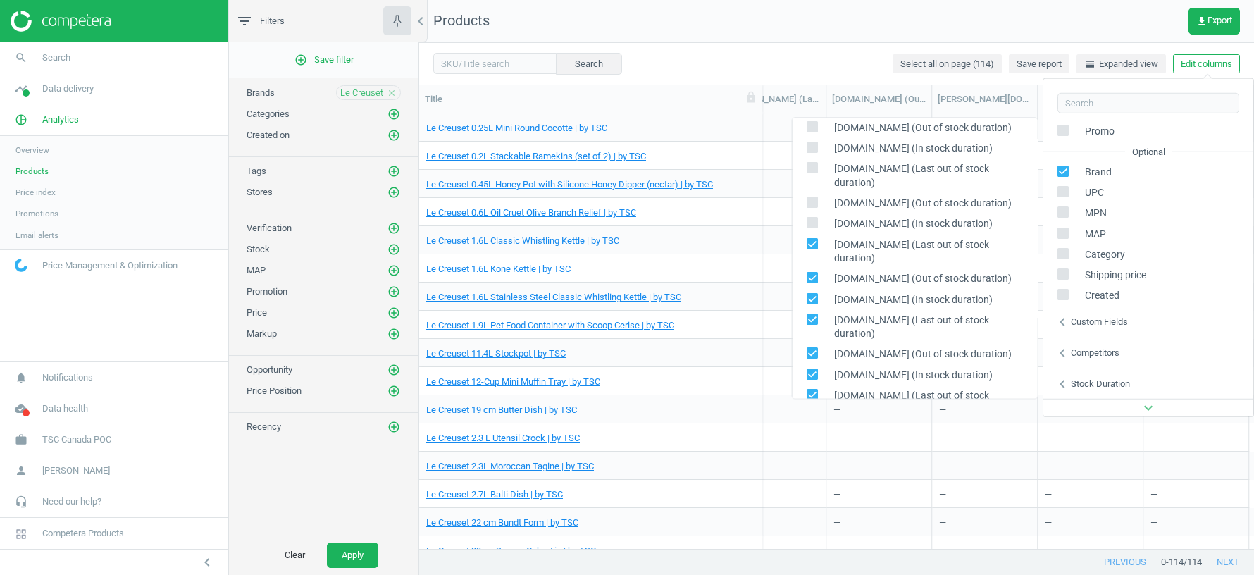
scroll to position [168, 0]
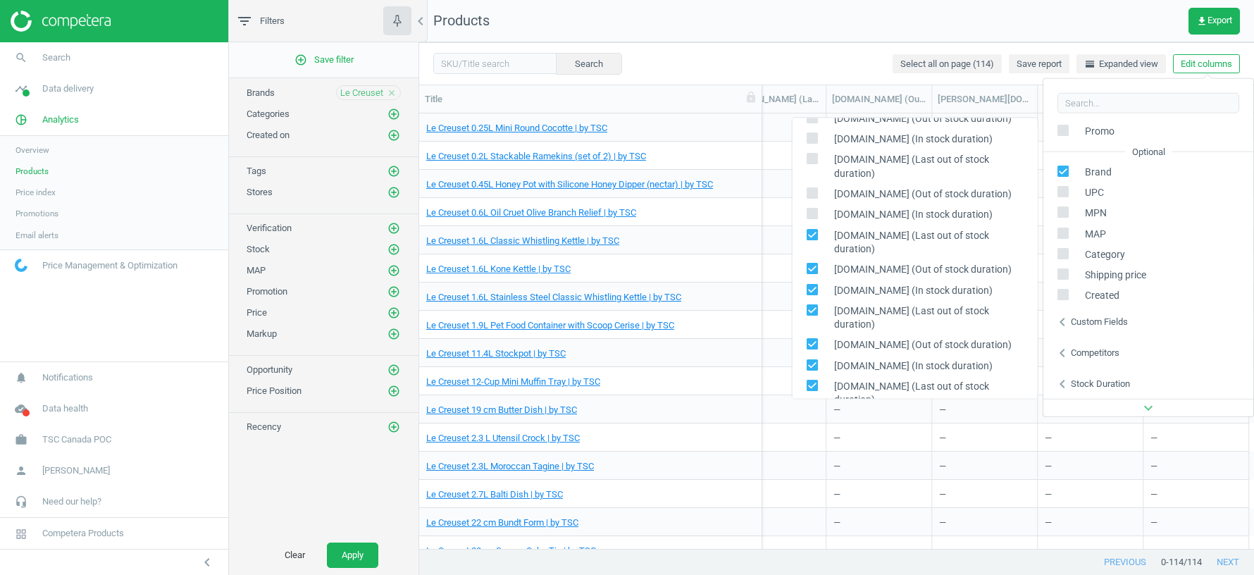
click at [812, 306] on input "checkbox" at bounding box center [811, 310] width 9 height 9
checkbox input "false"
click at [815, 285] on input "checkbox" at bounding box center [811, 289] width 9 height 9
checkbox input "false"
click at [814, 264] on input "checkbox" at bounding box center [811, 268] width 9 height 9
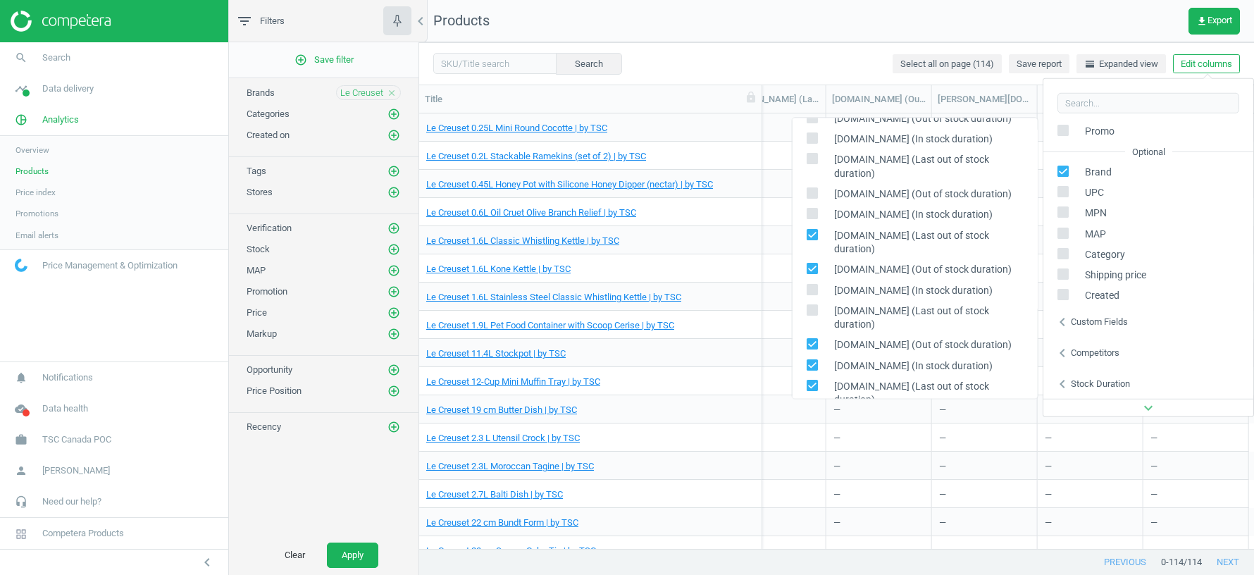
checkbox input "false"
click at [814, 230] on input "checkbox" at bounding box center [811, 234] width 9 height 9
checkbox input "false"
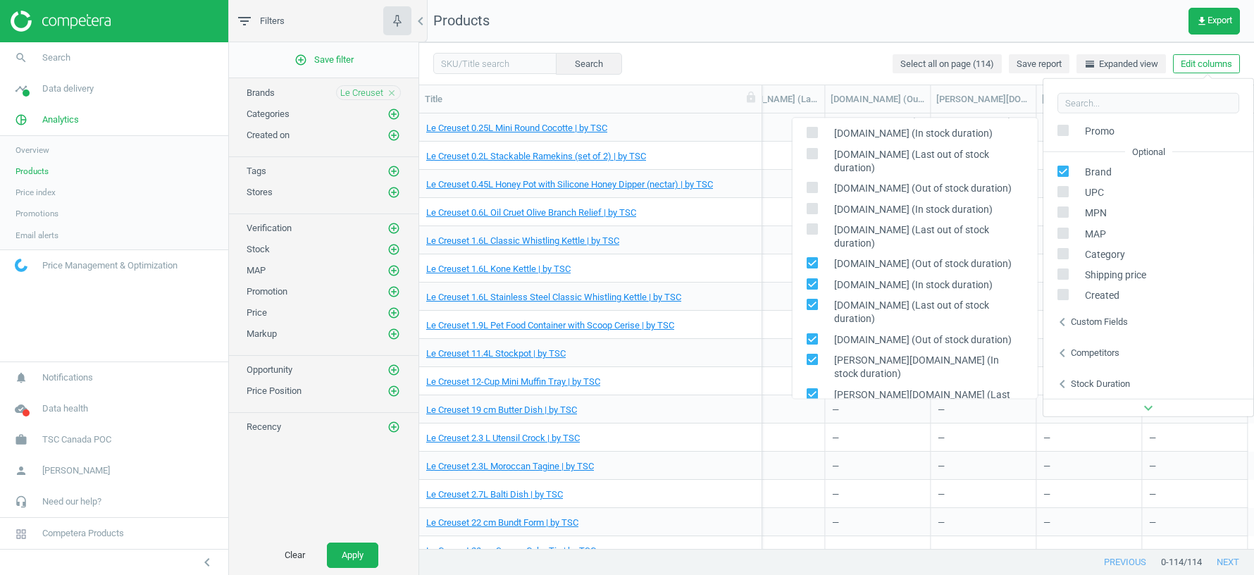
click at [814, 259] on input "checkbox" at bounding box center [811, 263] width 9 height 9
checkbox input "false"
click at [814, 280] on input "checkbox" at bounding box center [811, 284] width 9 height 9
checkbox input "false"
click at [814, 300] on input "checkbox" at bounding box center [811, 304] width 9 height 9
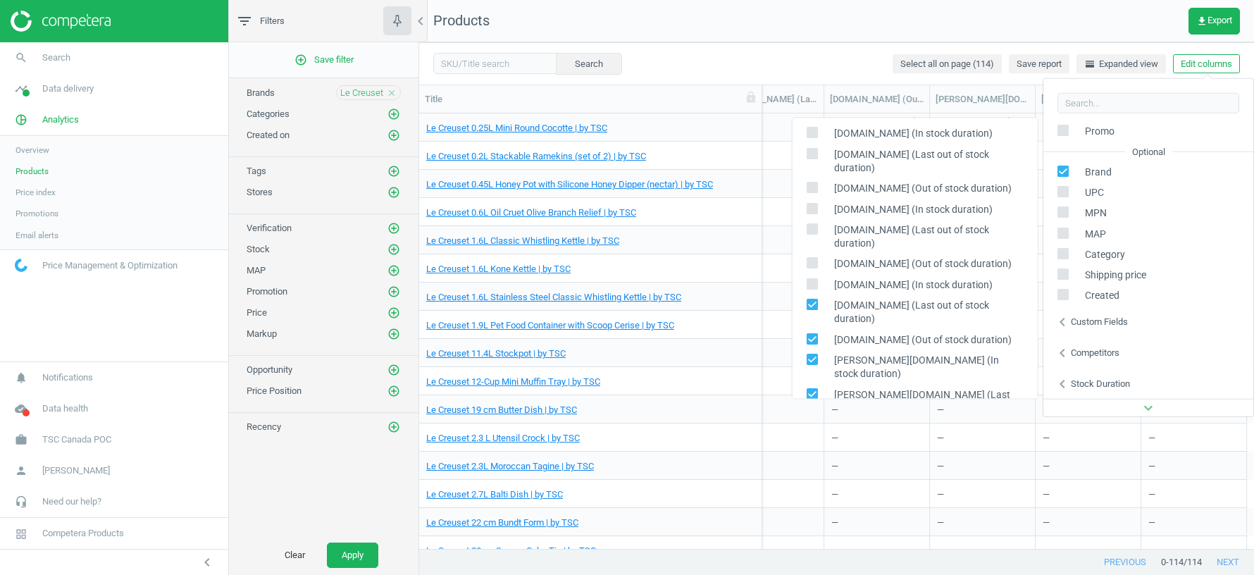
checkbox input "false"
click at [813, 335] on input "checkbox" at bounding box center [811, 339] width 9 height 9
checkbox input "false"
click at [813, 355] on input "checkbox" at bounding box center [811, 359] width 9 height 9
checkbox input "false"
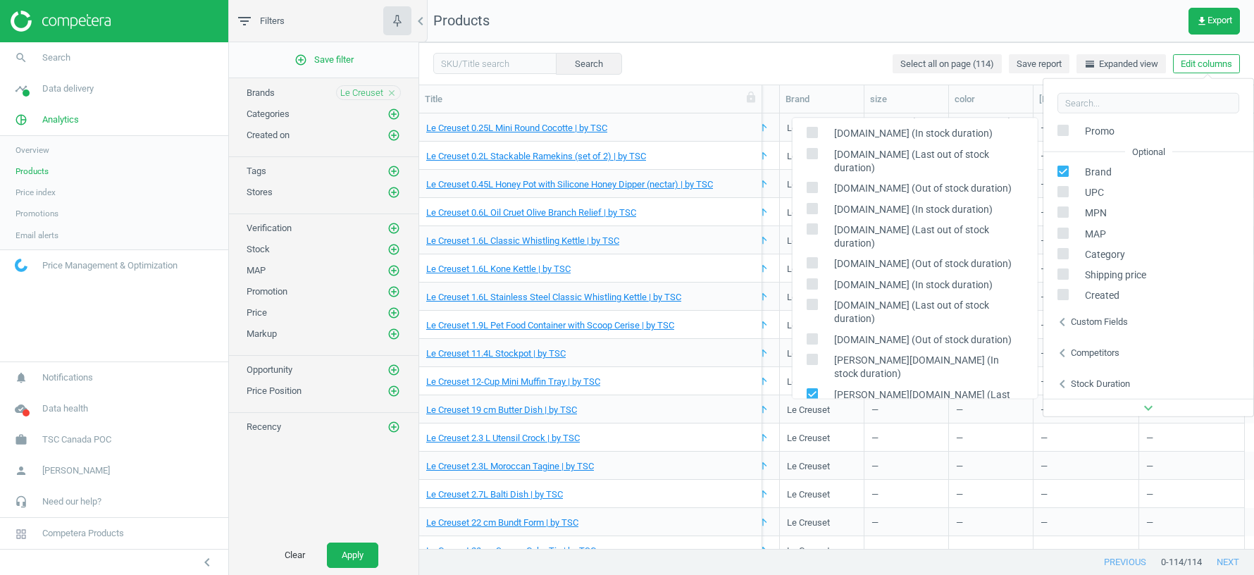
click at [813, 390] on input "checkbox" at bounding box center [811, 394] width 9 height 9
checkbox input "false"
click at [814, 423] on input "checkbox" at bounding box center [811, 427] width 9 height 9
checkbox input "false"
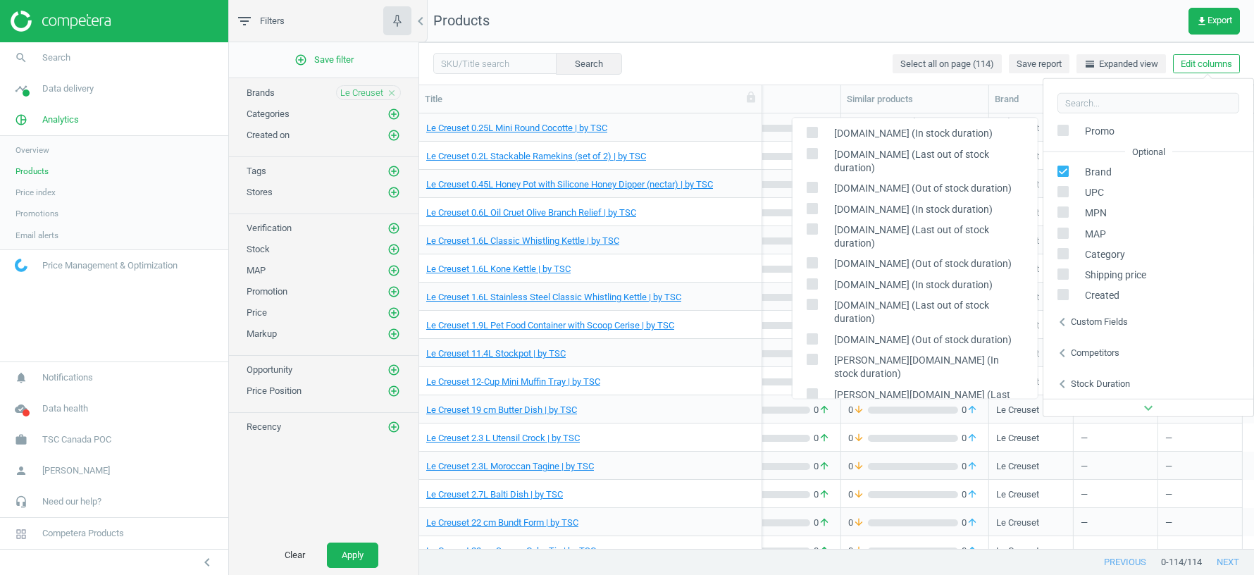
click at [1064, 17] on nav "Products get_app Export" at bounding box center [836, 21] width 835 height 42
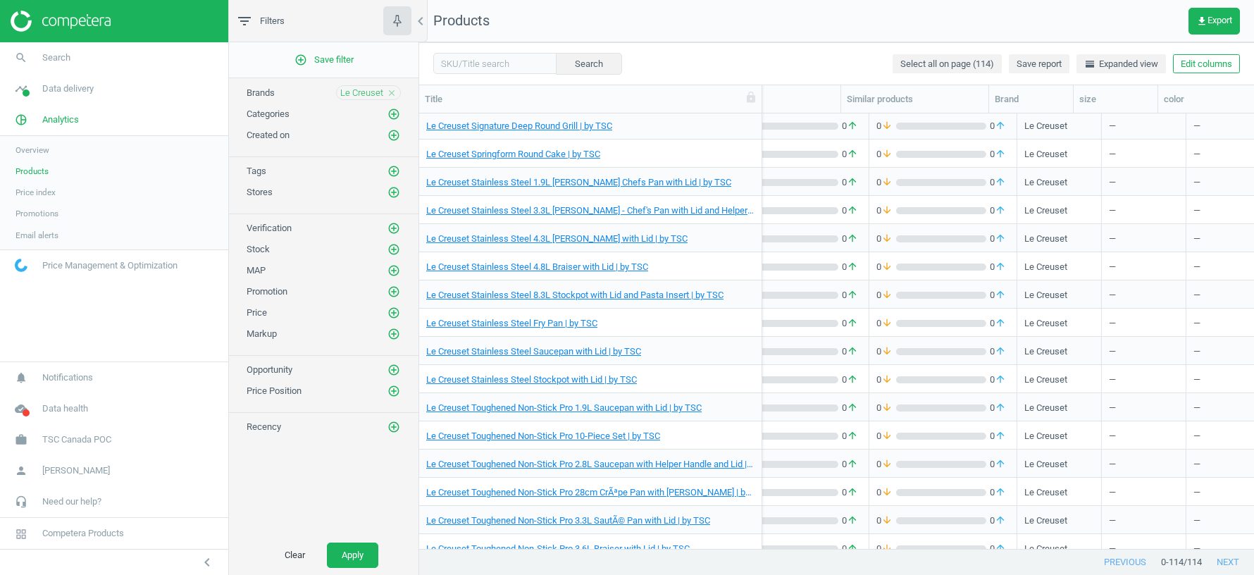
scroll to position [0, 0]
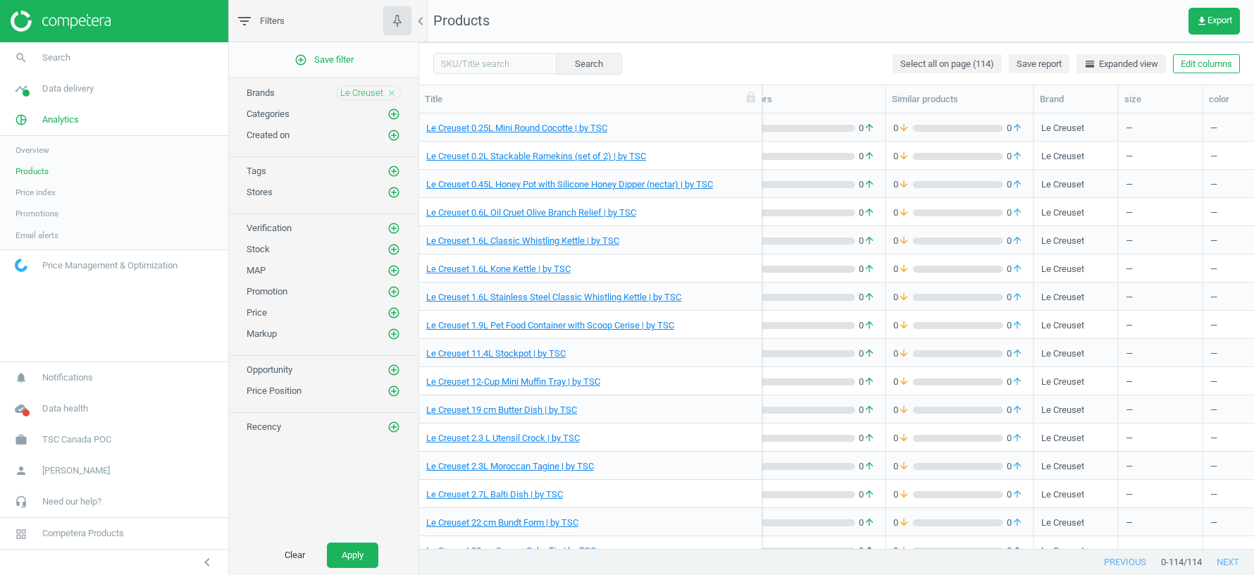
click at [394, 93] on icon "close" at bounding box center [392, 93] width 10 height 10
click at [395, 88] on icon "add_circle_outline" at bounding box center [393, 92] width 13 height 13
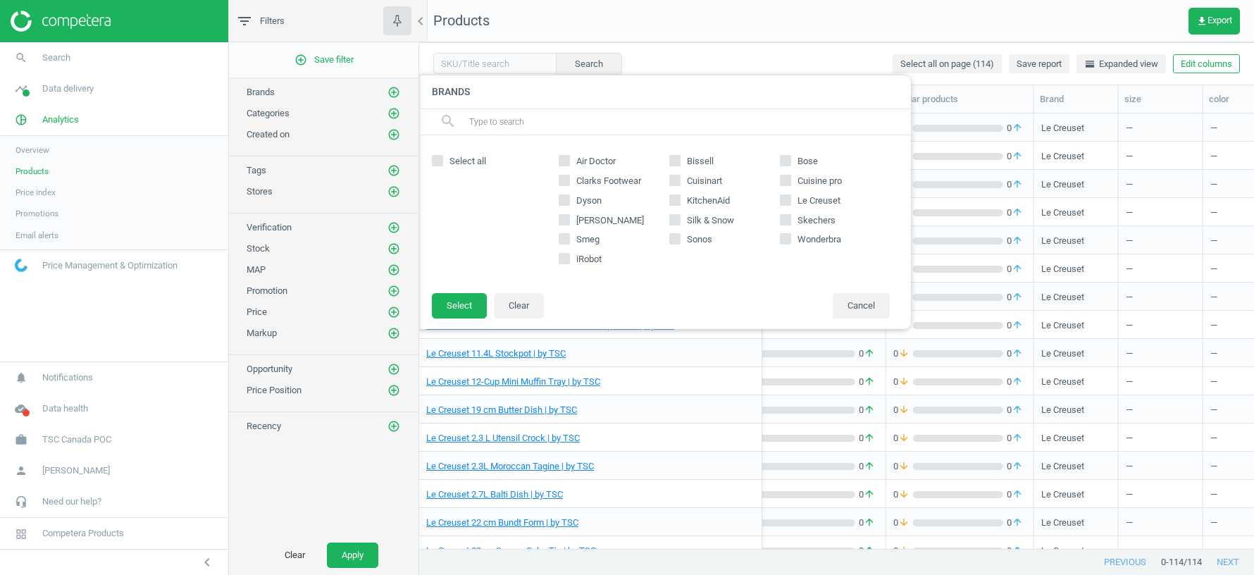
click at [566, 238] on input "Smeg" at bounding box center [564, 239] width 9 height 9
checkbox input "true"
click at [472, 304] on button "Select" at bounding box center [459, 305] width 55 height 25
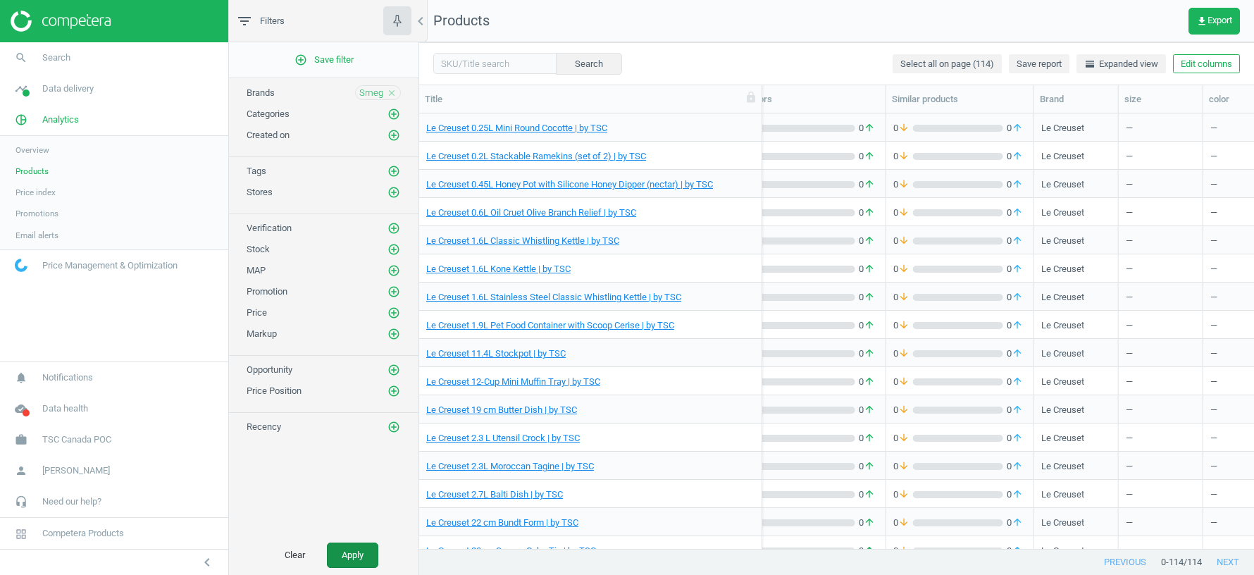
click at [357, 551] on button "Apply" at bounding box center [352, 554] width 51 height 25
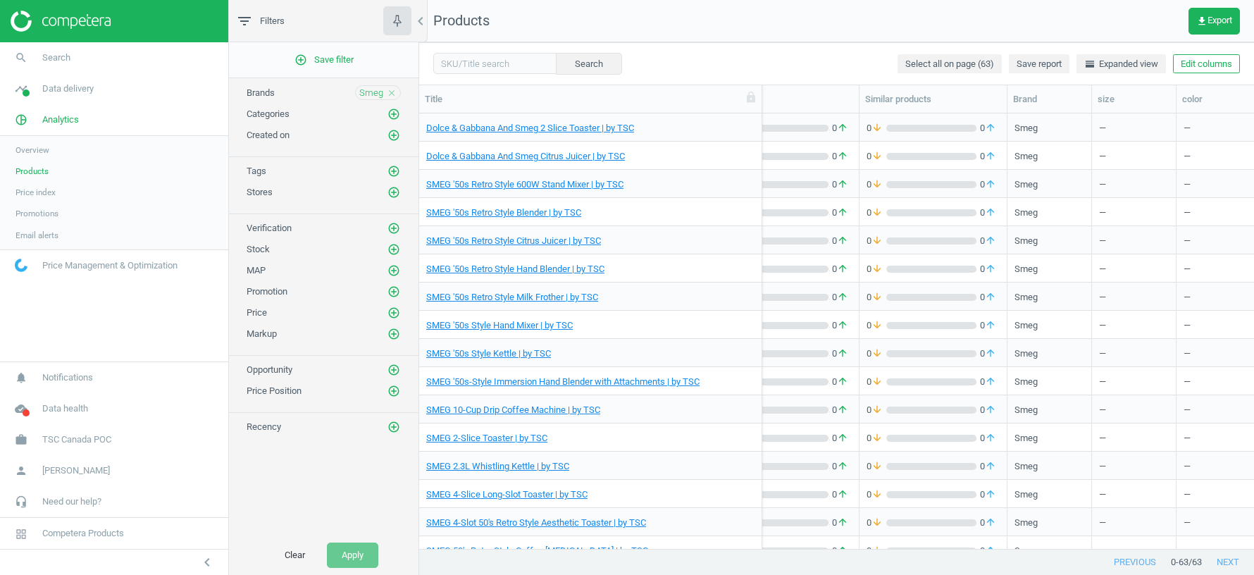
click at [392, 92] on icon "close" at bounding box center [392, 93] width 10 height 10
